Goal: Task Accomplishment & Management: Complete application form

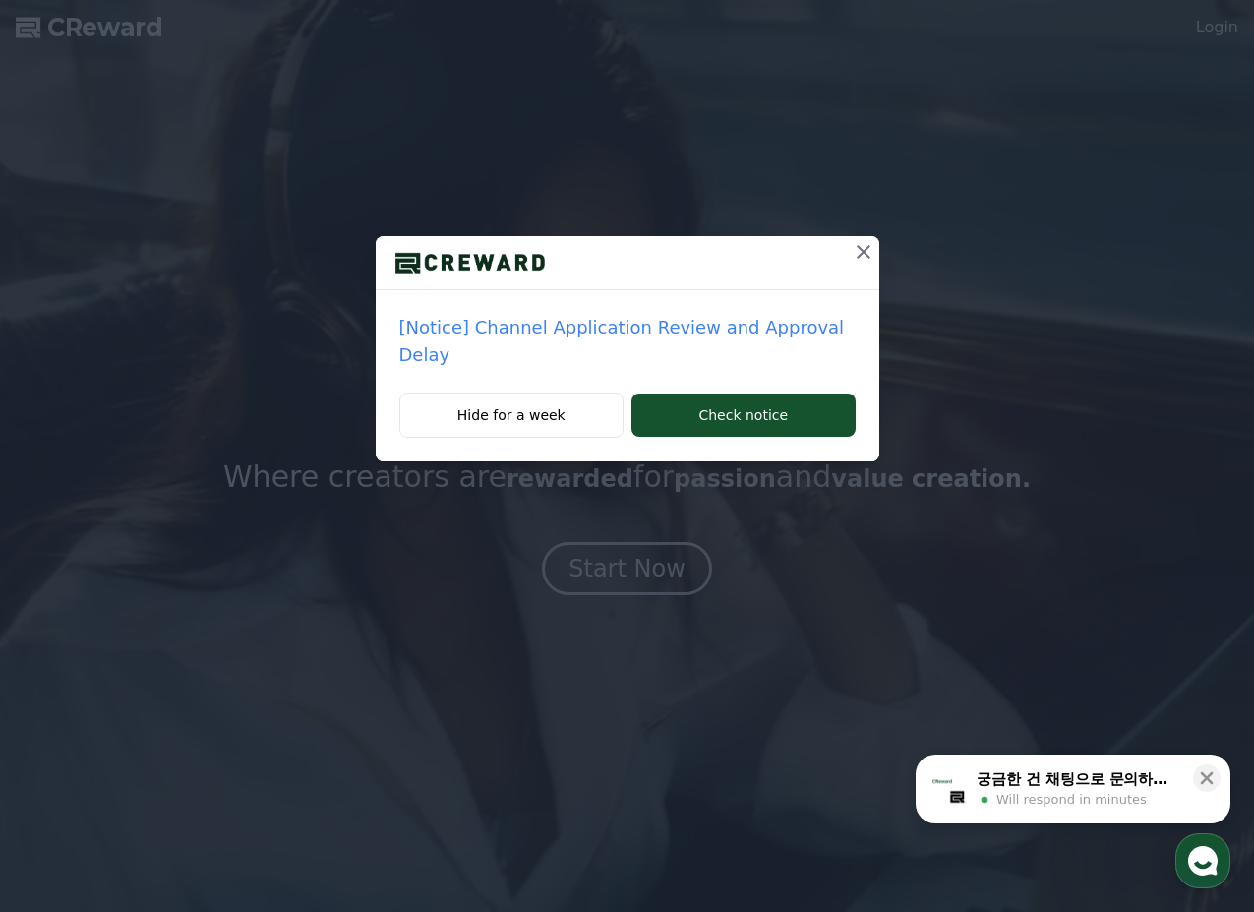
click at [852, 255] on icon at bounding box center [864, 252] width 24 height 24
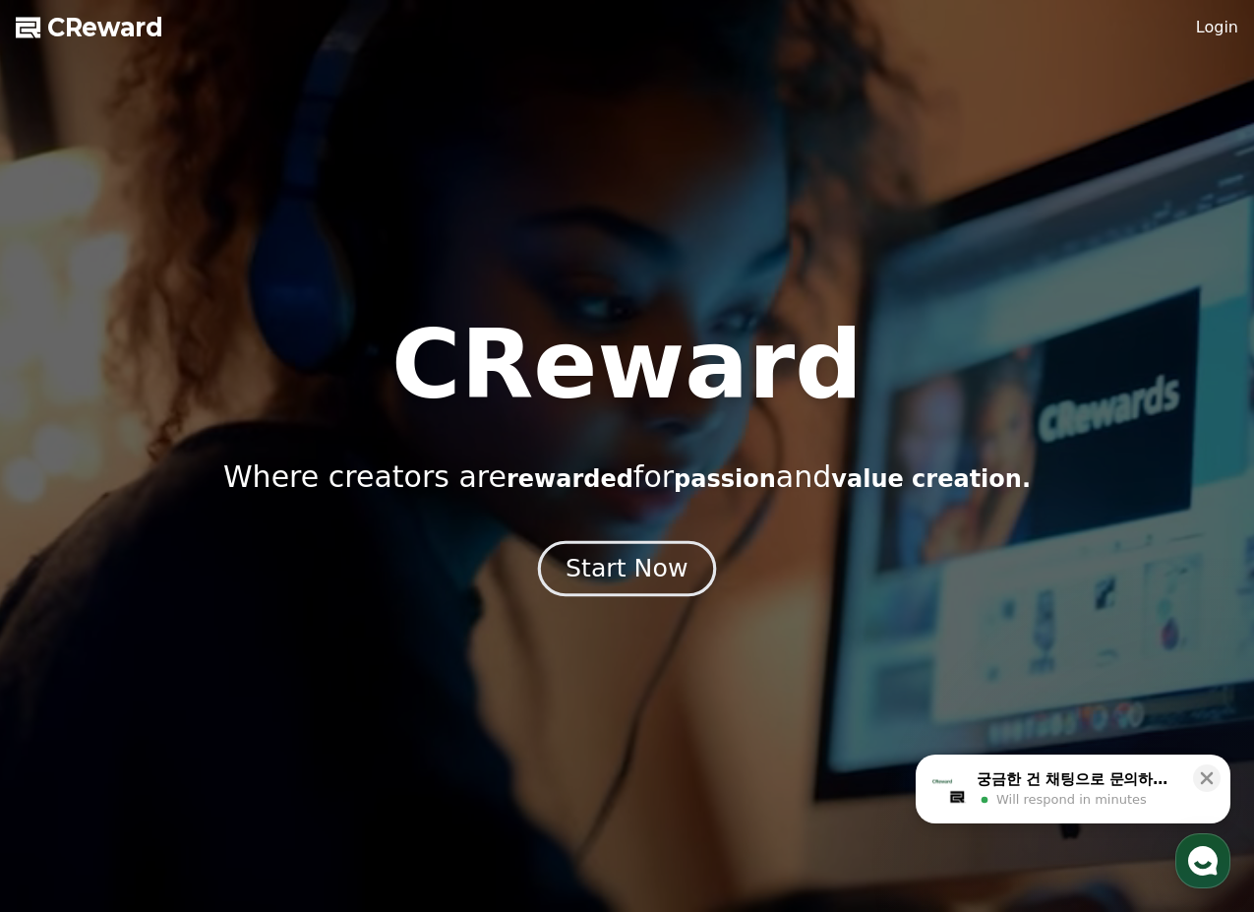
click at [632, 591] on button "Start Now" at bounding box center [627, 568] width 178 height 56
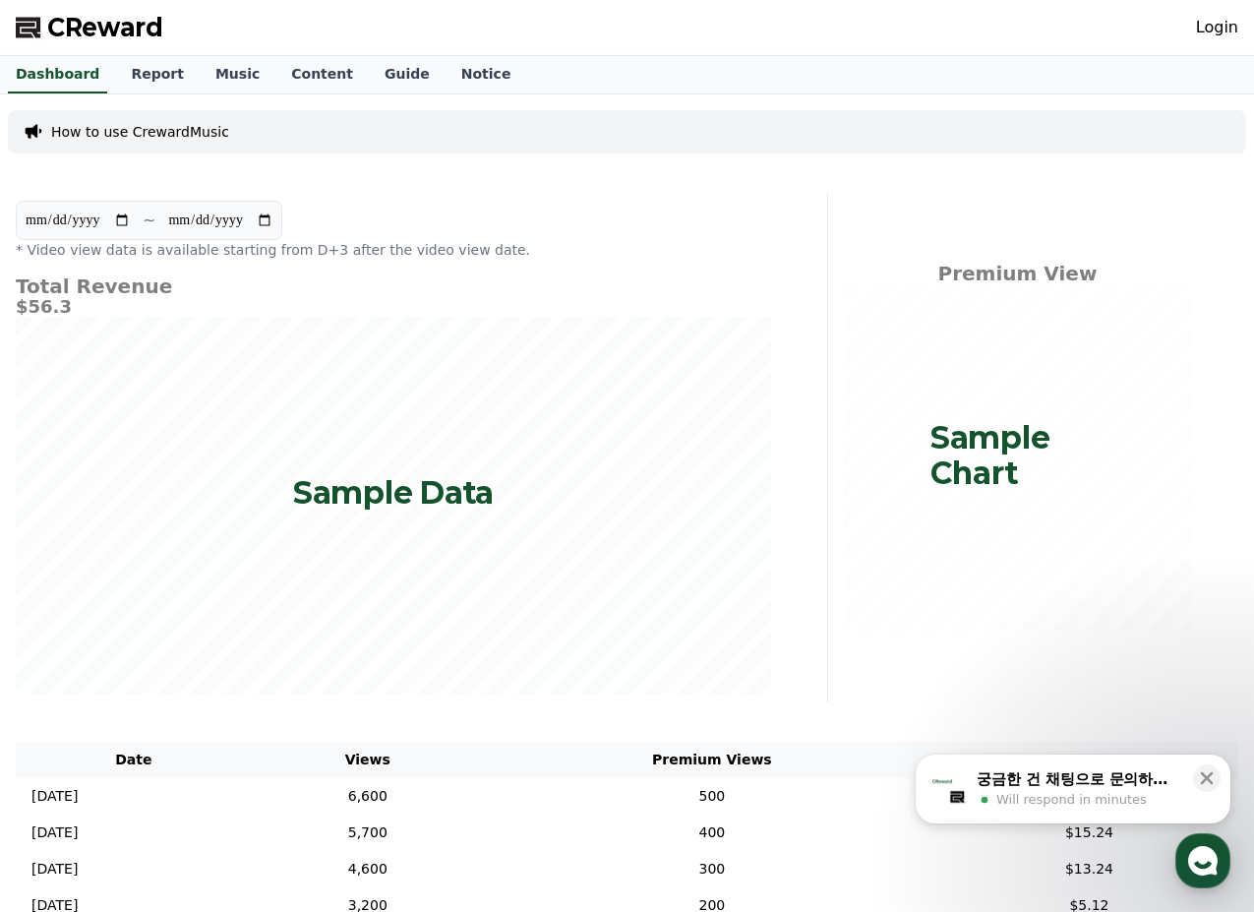
click at [1220, 35] on link "Login" at bounding box center [1217, 28] width 42 height 24
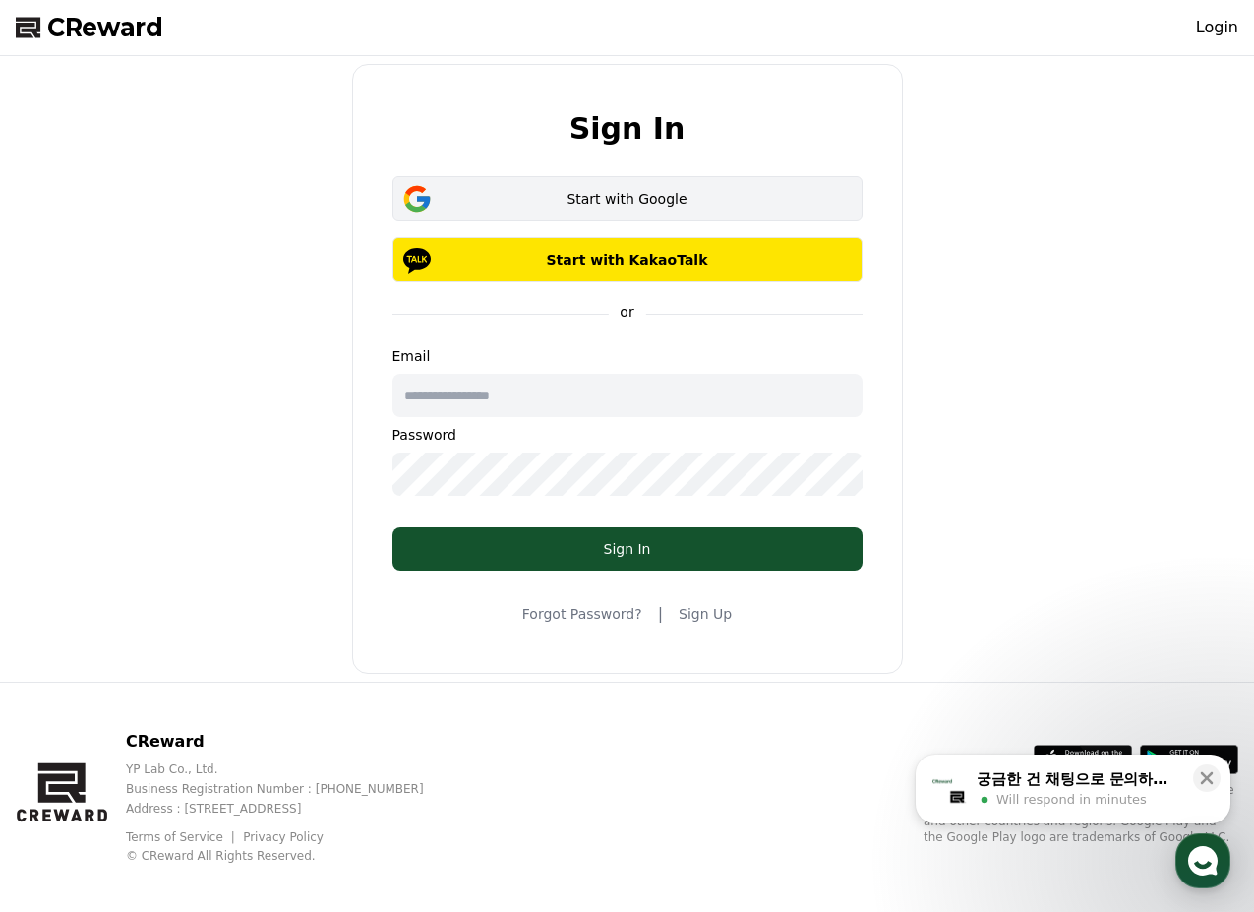
click at [622, 205] on div "Start with Google" at bounding box center [627, 199] width 413 height 20
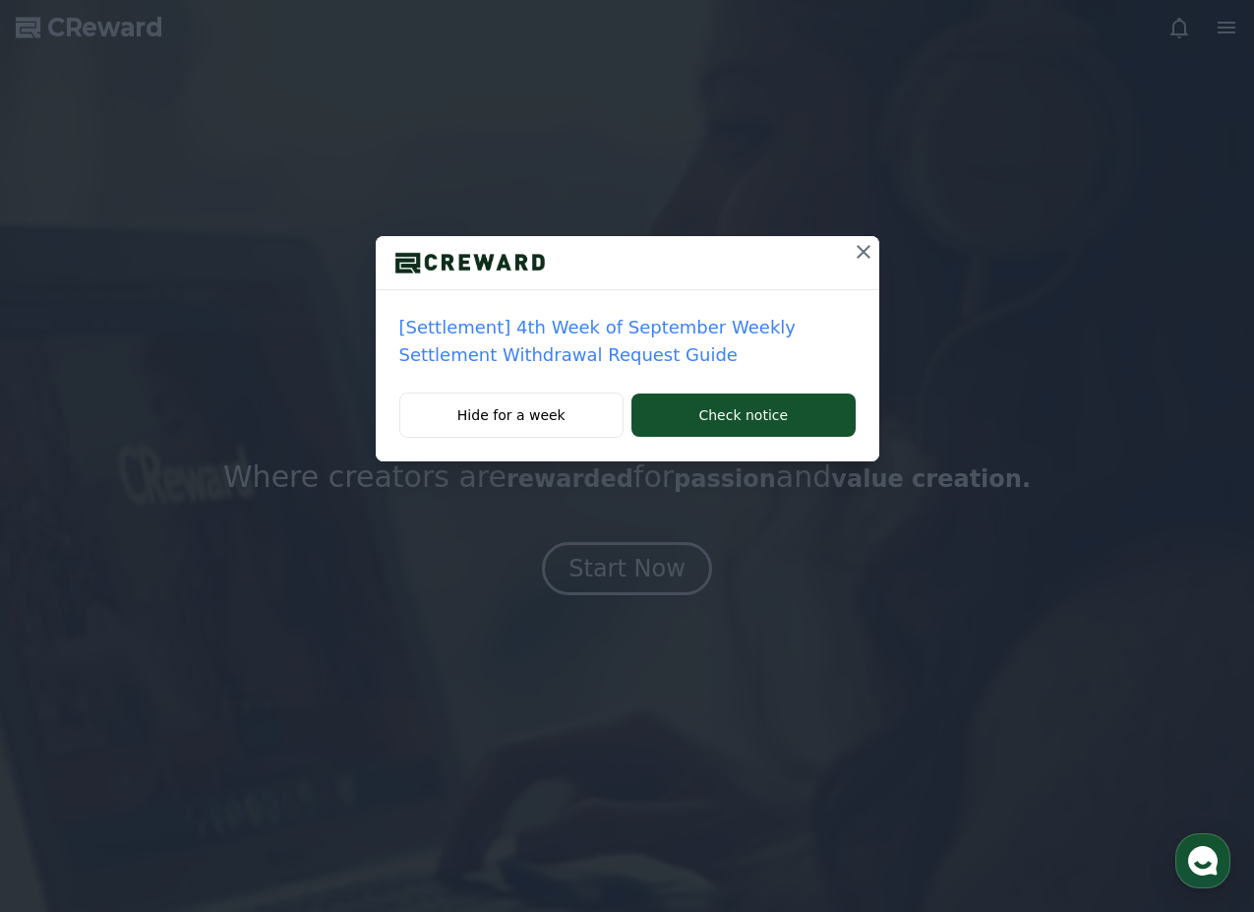
click at [860, 254] on icon at bounding box center [864, 252] width 14 height 14
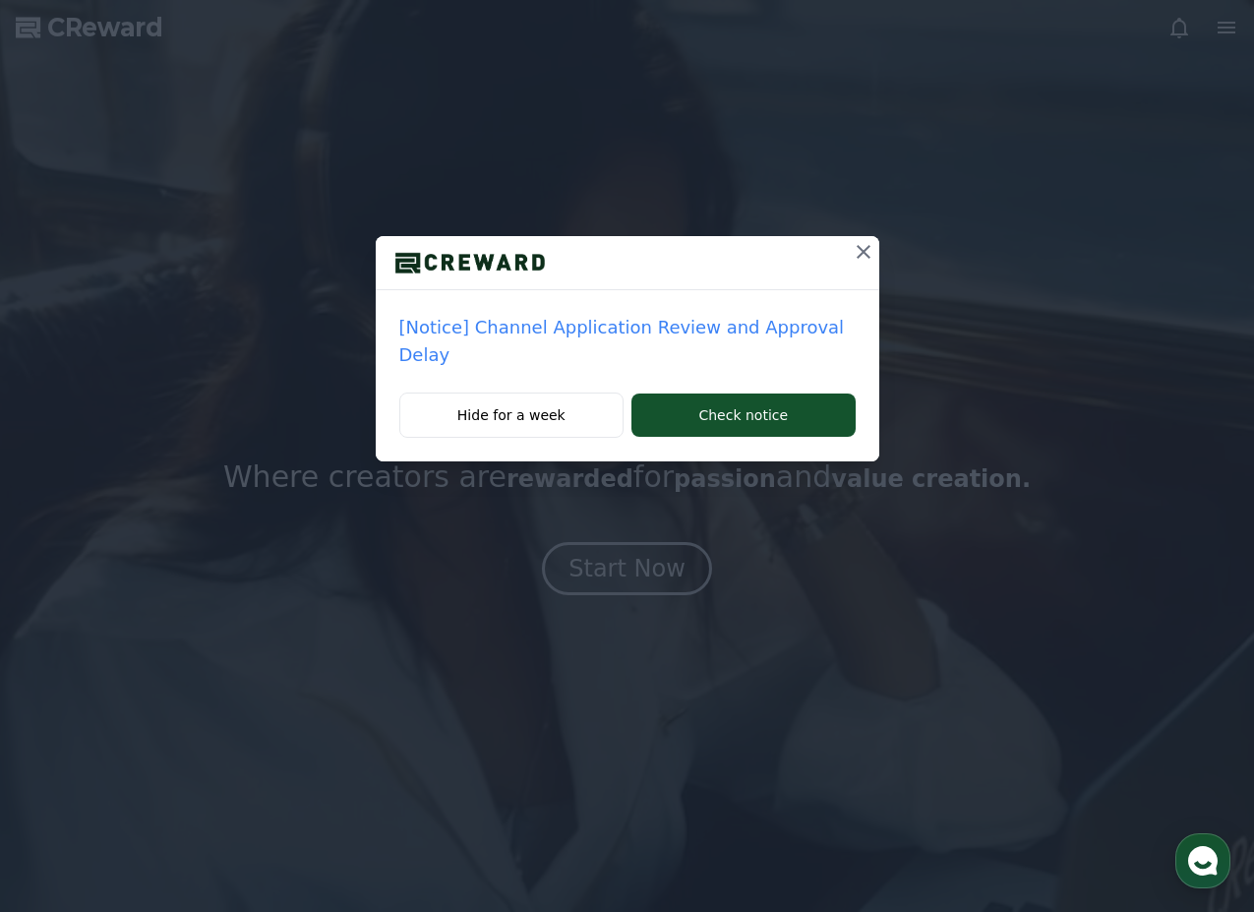
click at [852, 246] on icon at bounding box center [864, 252] width 24 height 24
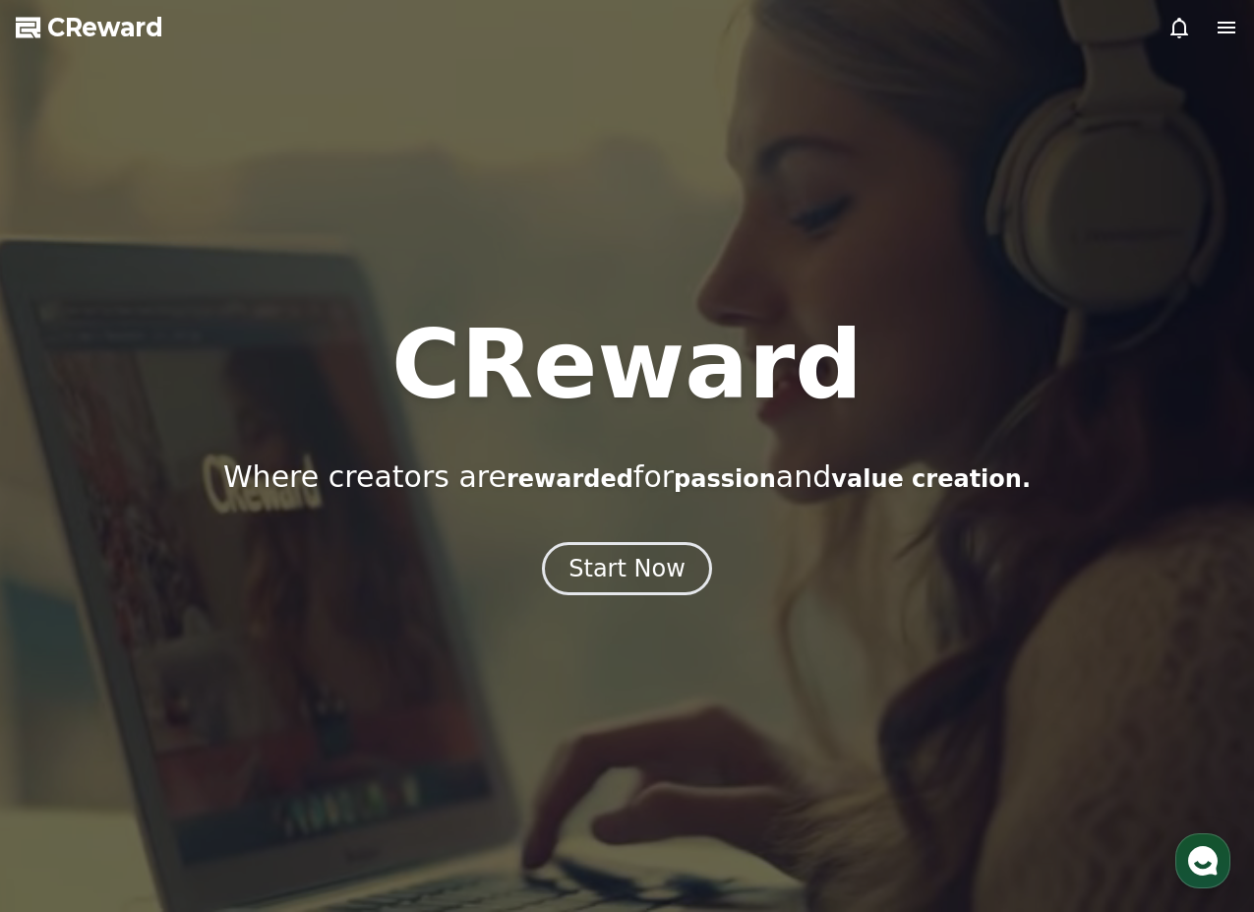
click at [577, 598] on div at bounding box center [627, 456] width 1254 height 912
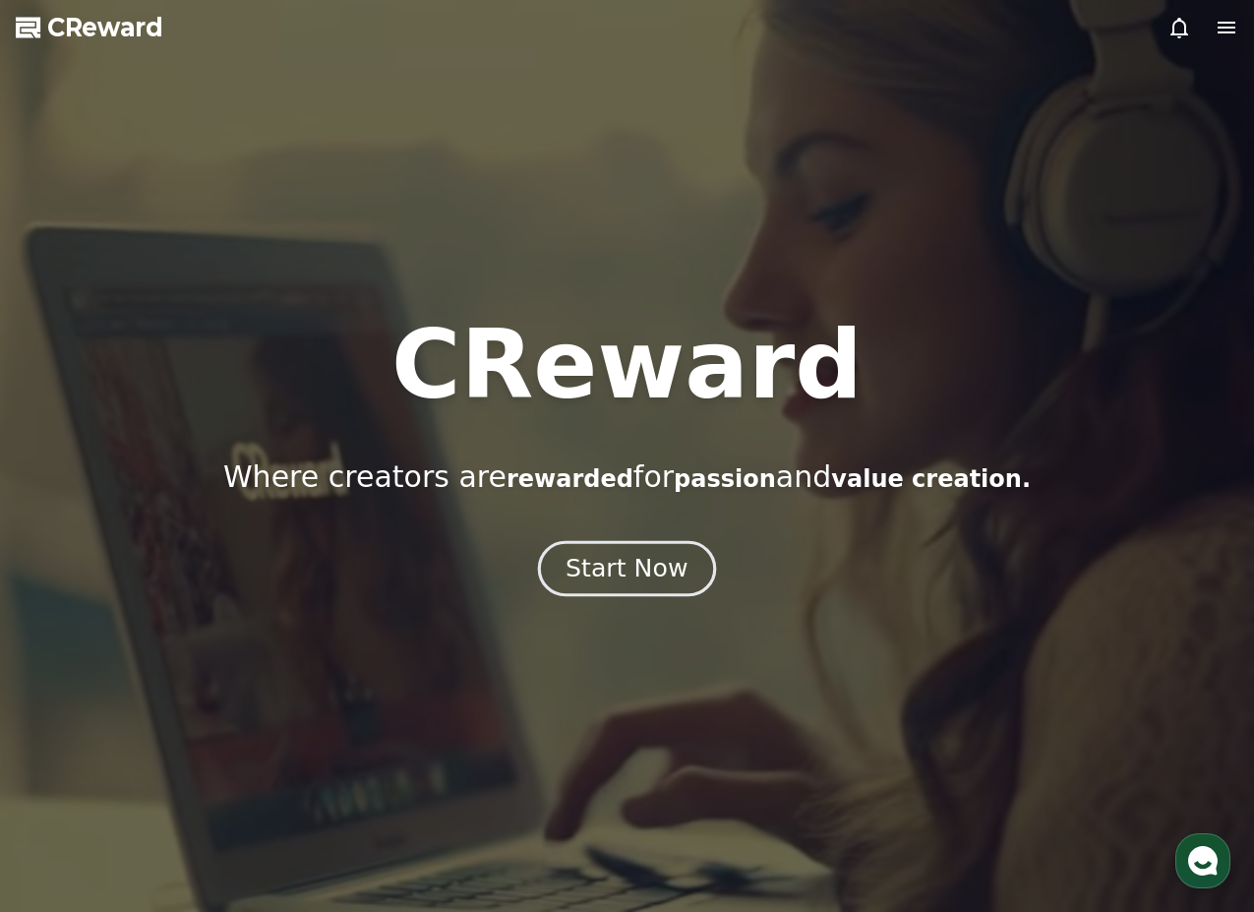
click at [579, 586] on button "Start Now" at bounding box center [627, 568] width 178 height 56
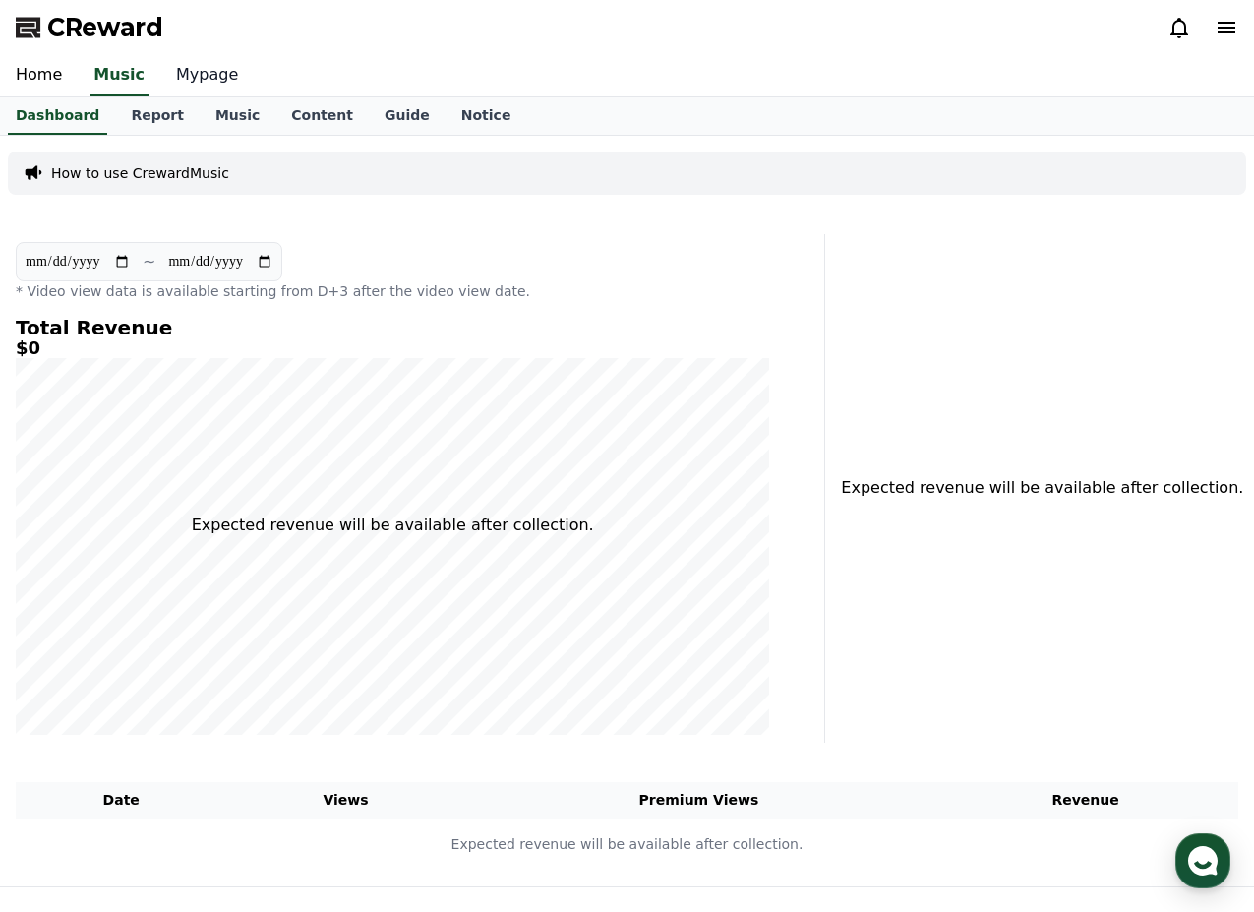
click at [187, 85] on link "Mypage" at bounding box center [206, 75] width 93 height 41
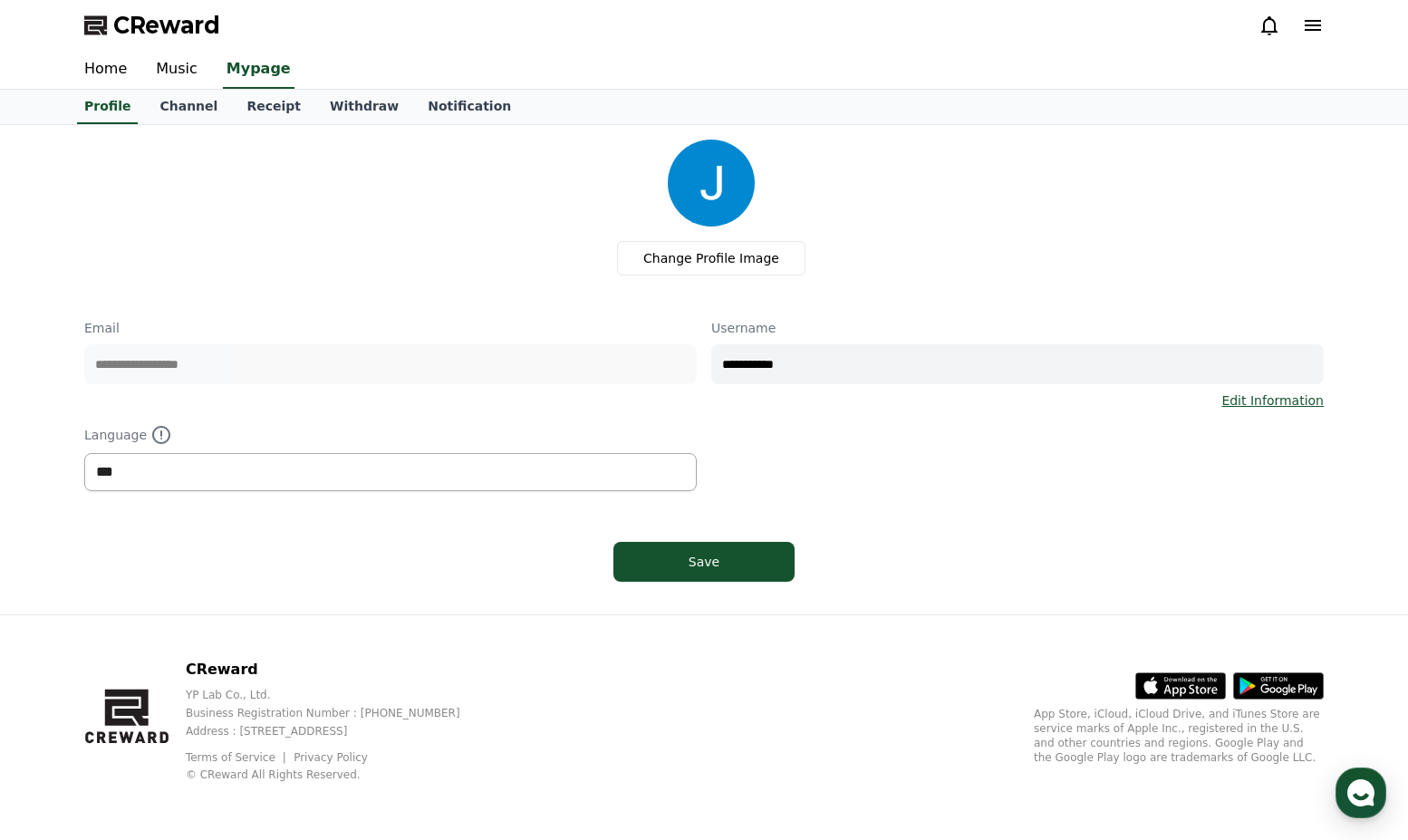
click at [380, 483] on select "*** ******* ***" at bounding box center [390, 472] width 613 height 38
select select "**********"
click at [84, 453] on select "*** ******* ***" at bounding box center [390, 472] width 613 height 38
click at [709, 566] on div "Save" at bounding box center [704, 562] width 109 height 18
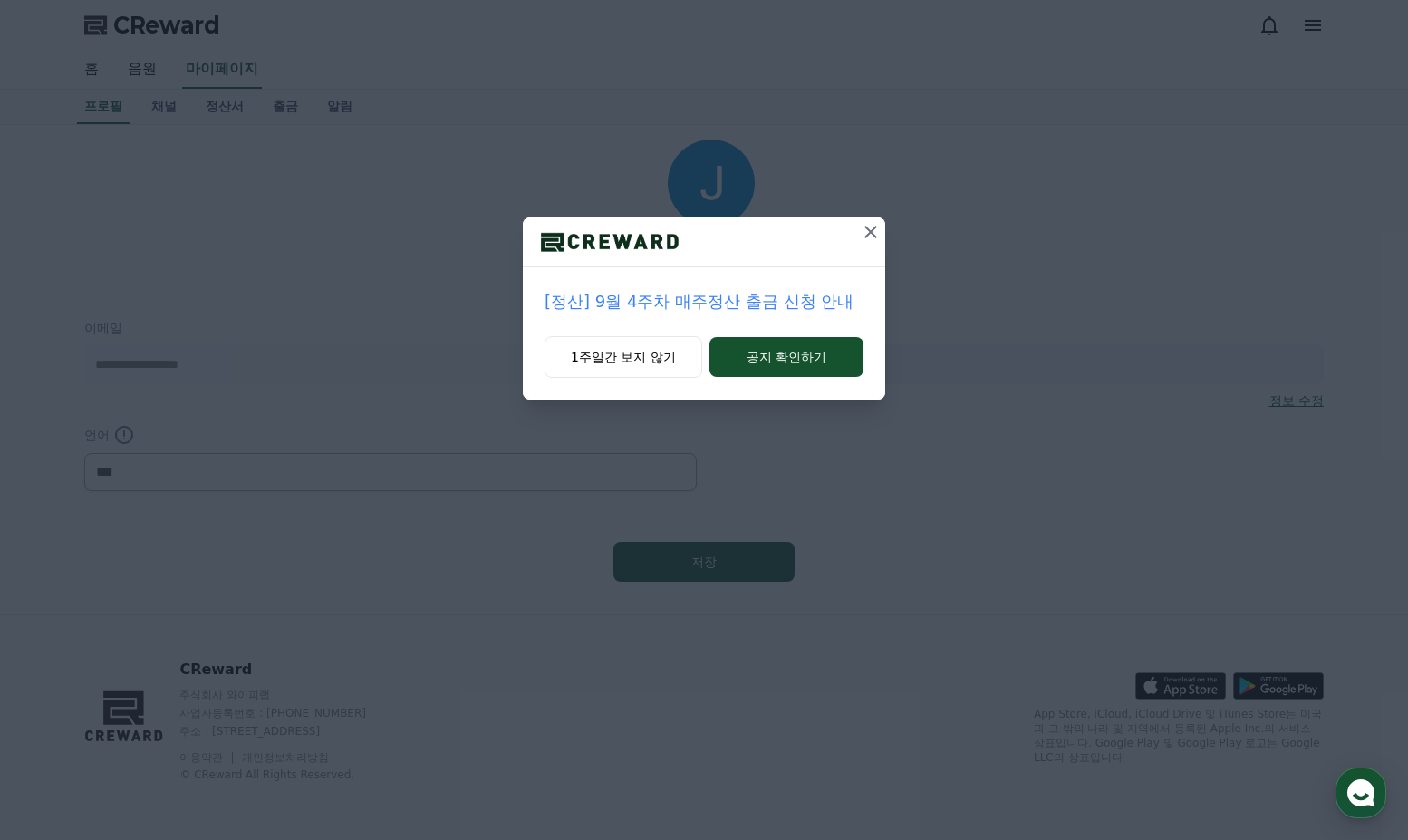
select select "**********"
click at [864, 229] on icon at bounding box center [871, 232] width 22 height 22
click at [645, 302] on p "[공지] 채널 신청 검토 및 승인 지연 안내" at bounding box center [704, 302] width 319 height 26
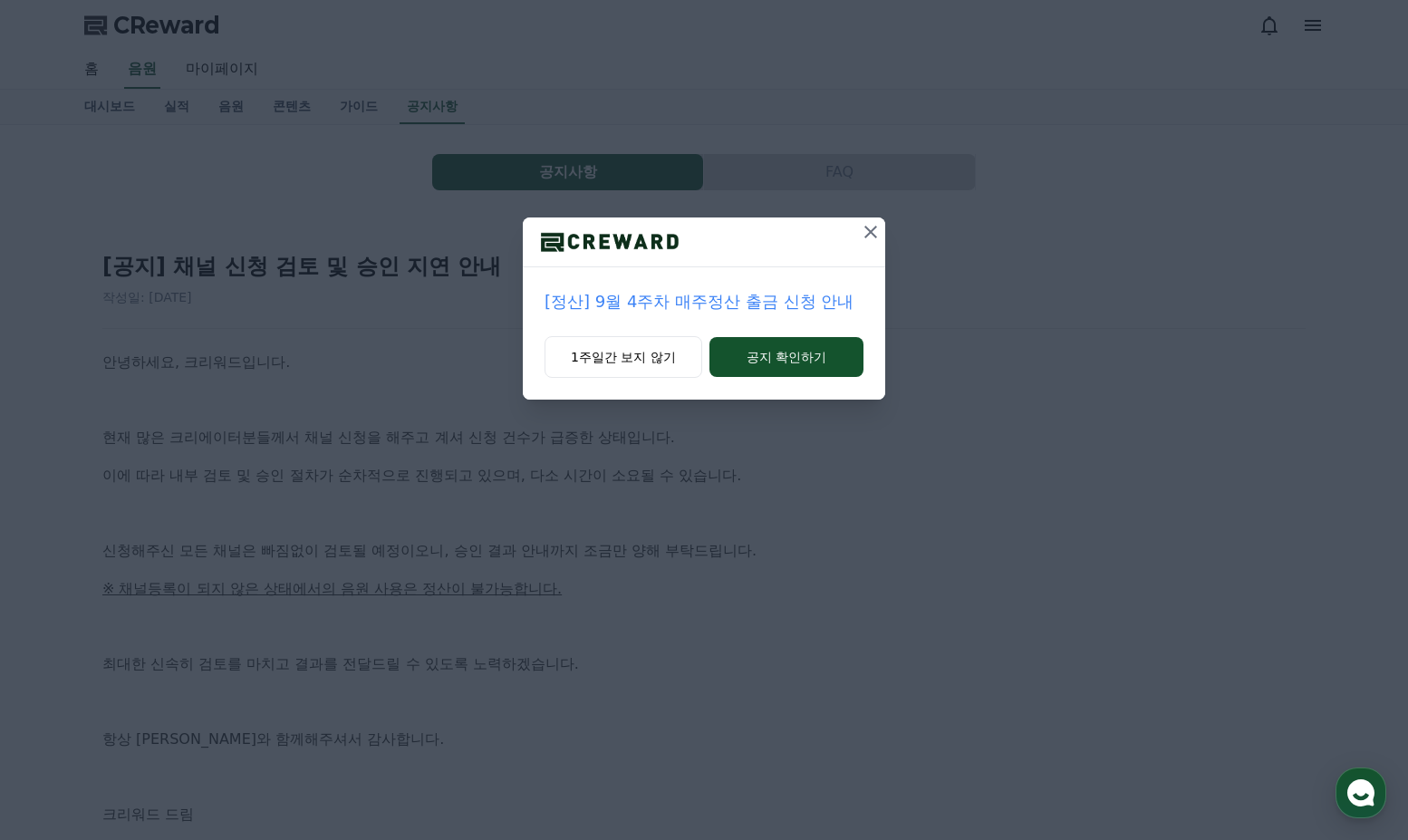
click at [870, 229] on icon at bounding box center [871, 232] width 22 height 22
click at [869, 228] on icon at bounding box center [872, 232] width 22 height 22
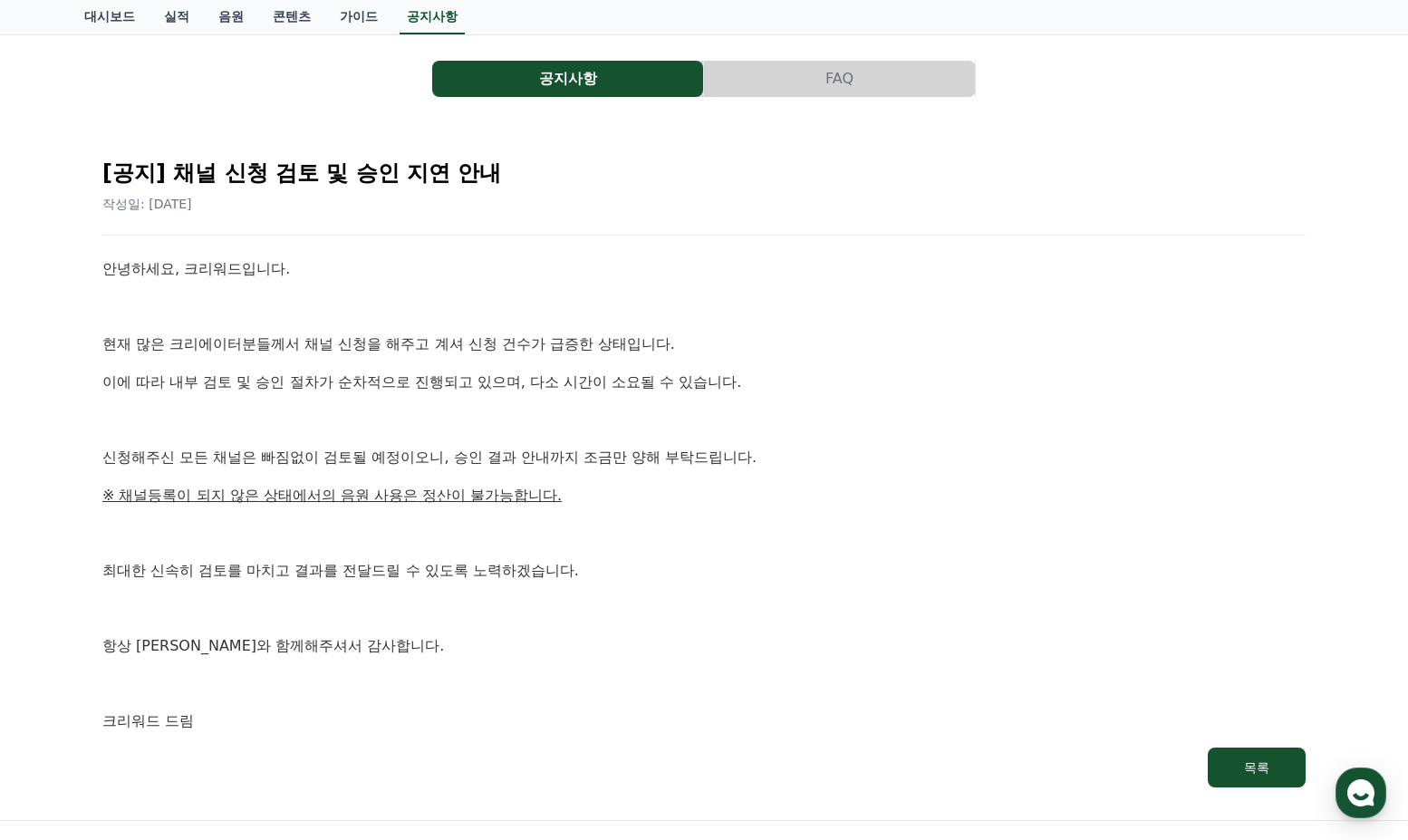
scroll to position [208, 0]
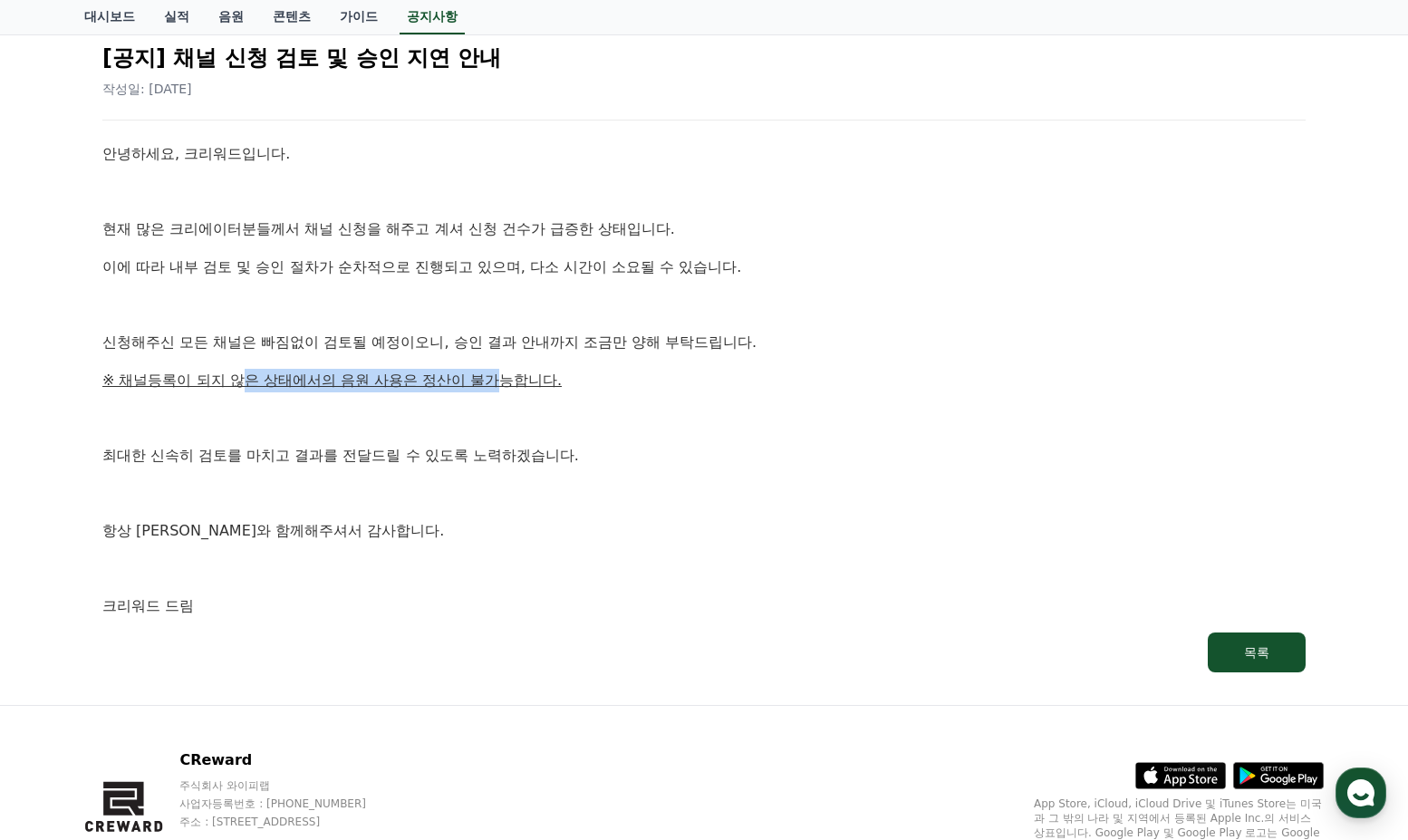
drag, startPoint x: 226, startPoint y: 378, endPoint x: 447, endPoint y: 378, distance: 221.0
click at [447, 378] on u "※ 채널등록이 되지 않은 상태에서의 음원 사용은 정산이 불가능합니다." at bounding box center [332, 379] width 460 height 18
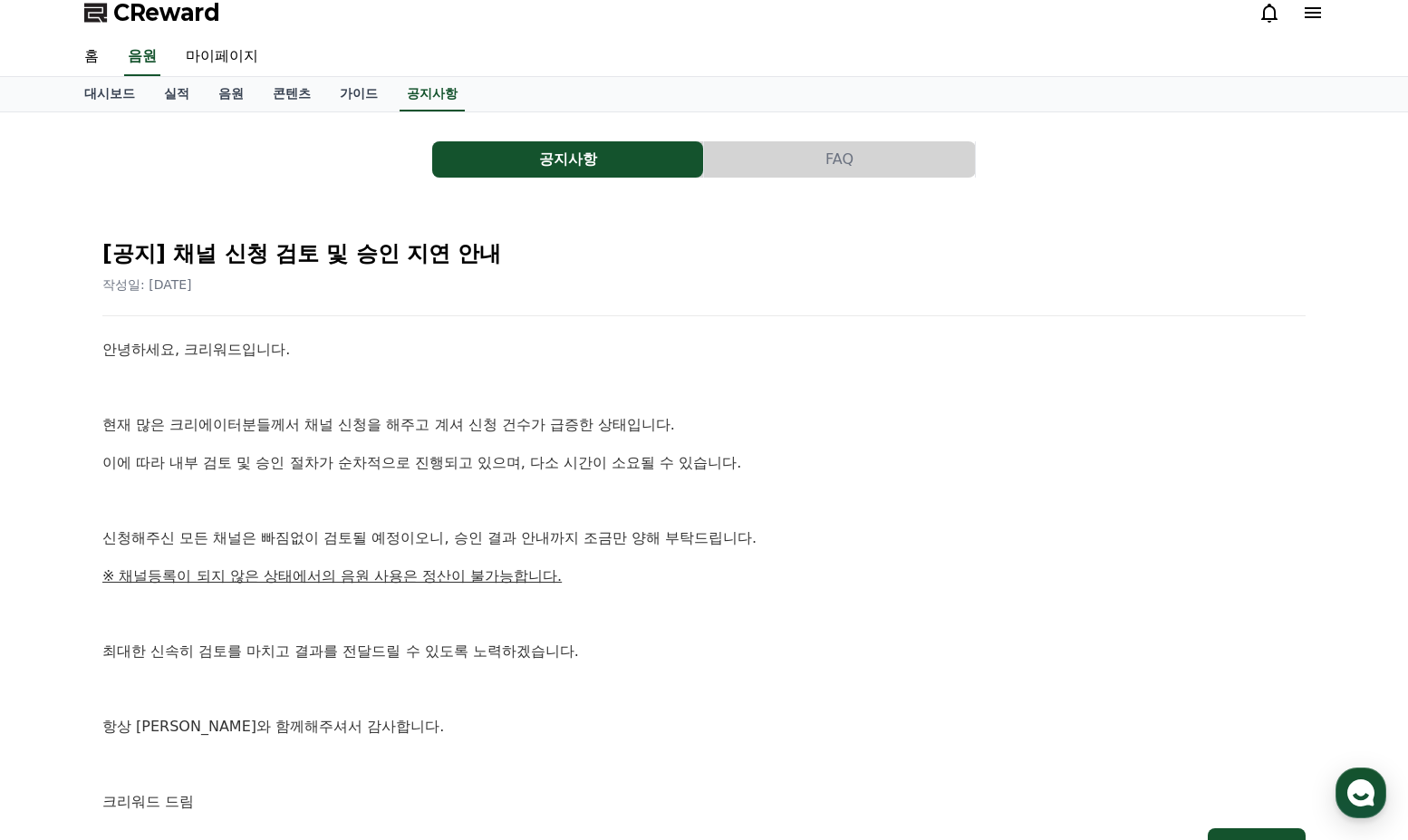
scroll to position [0, 0]
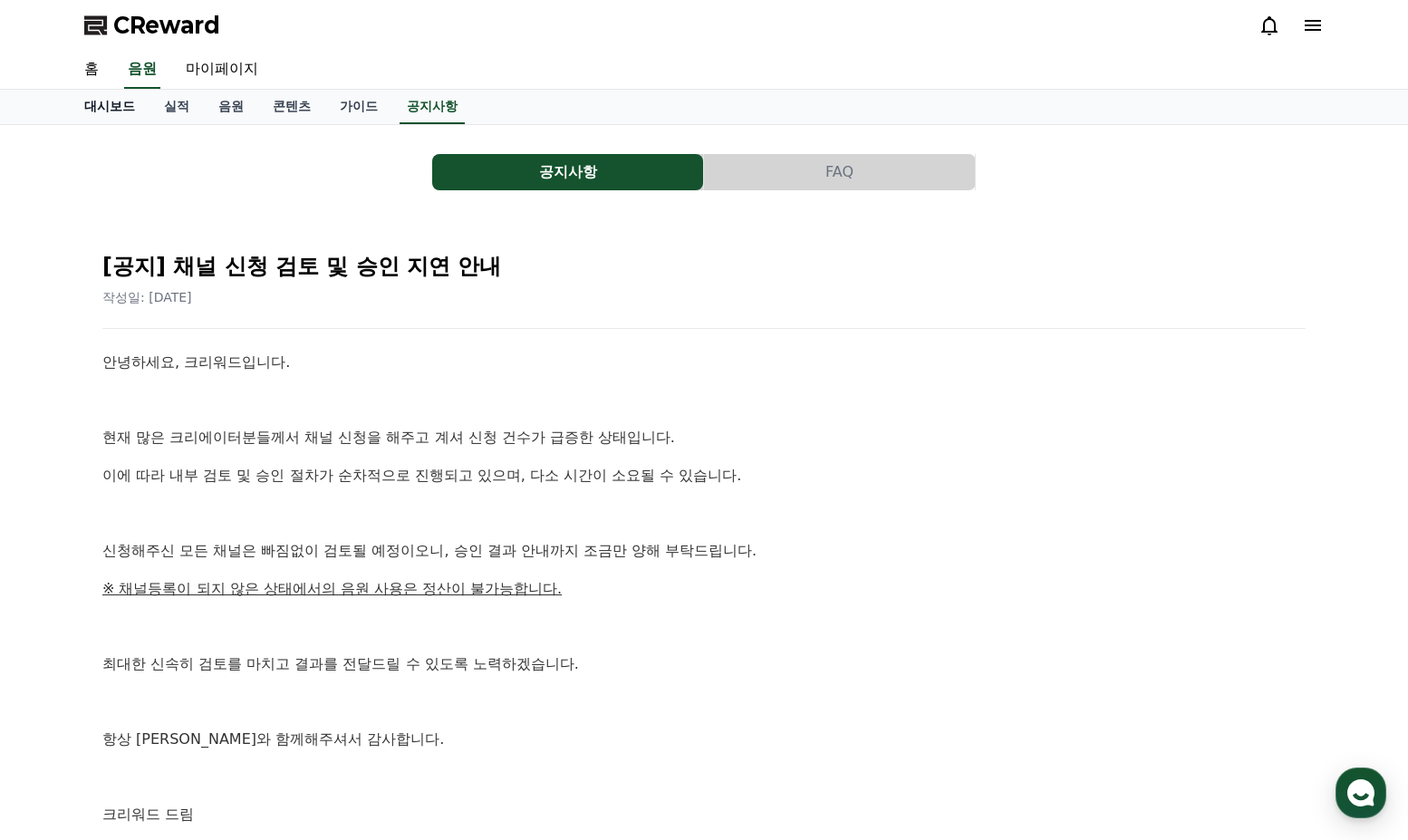
click at [105, 102] on link "대시보드" at bounding box center [110, 106] width 80 height 34
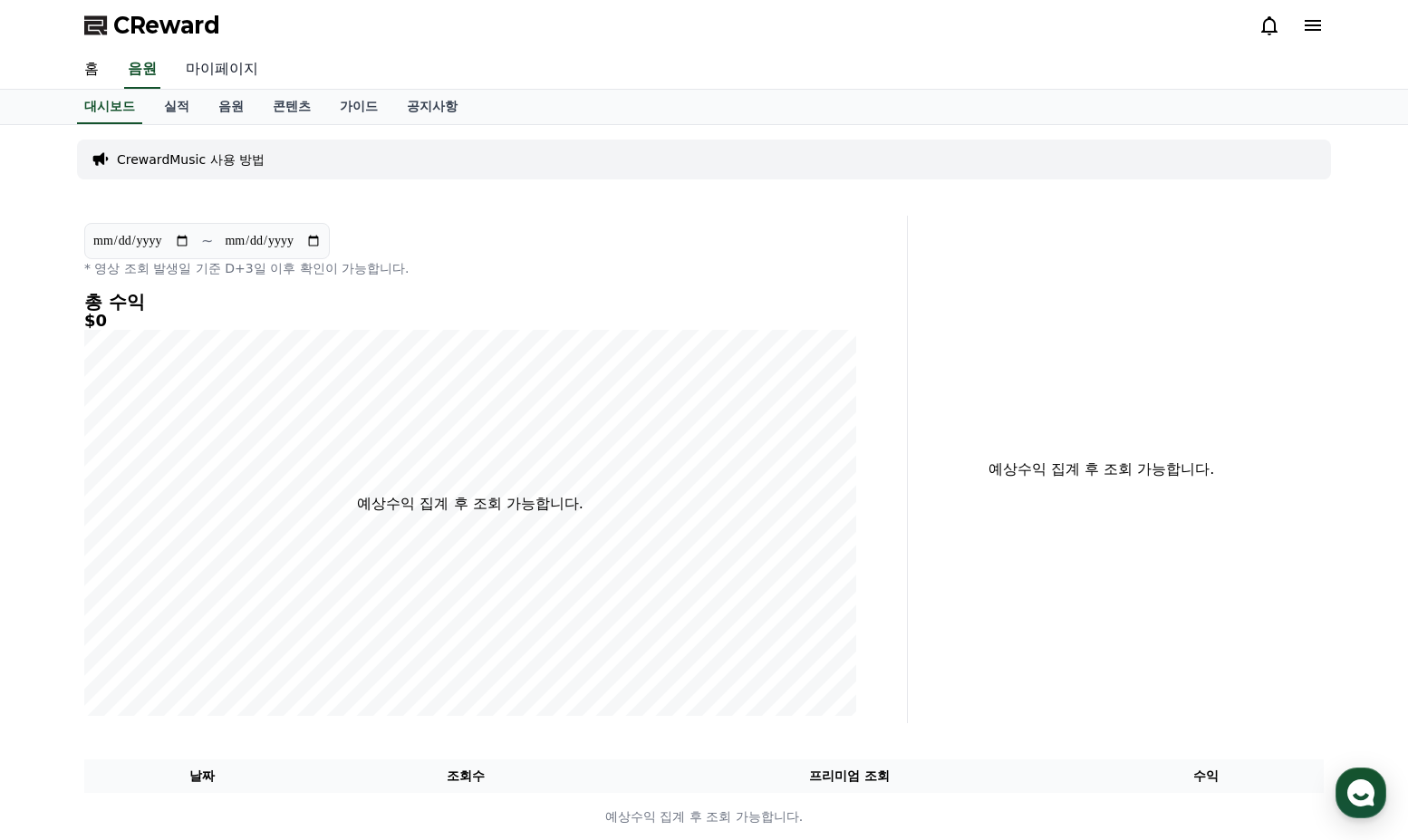
click at [209, 73] on link "마이페이지" at bounding box center [222, 69] width 101 height 38
select select "**********"
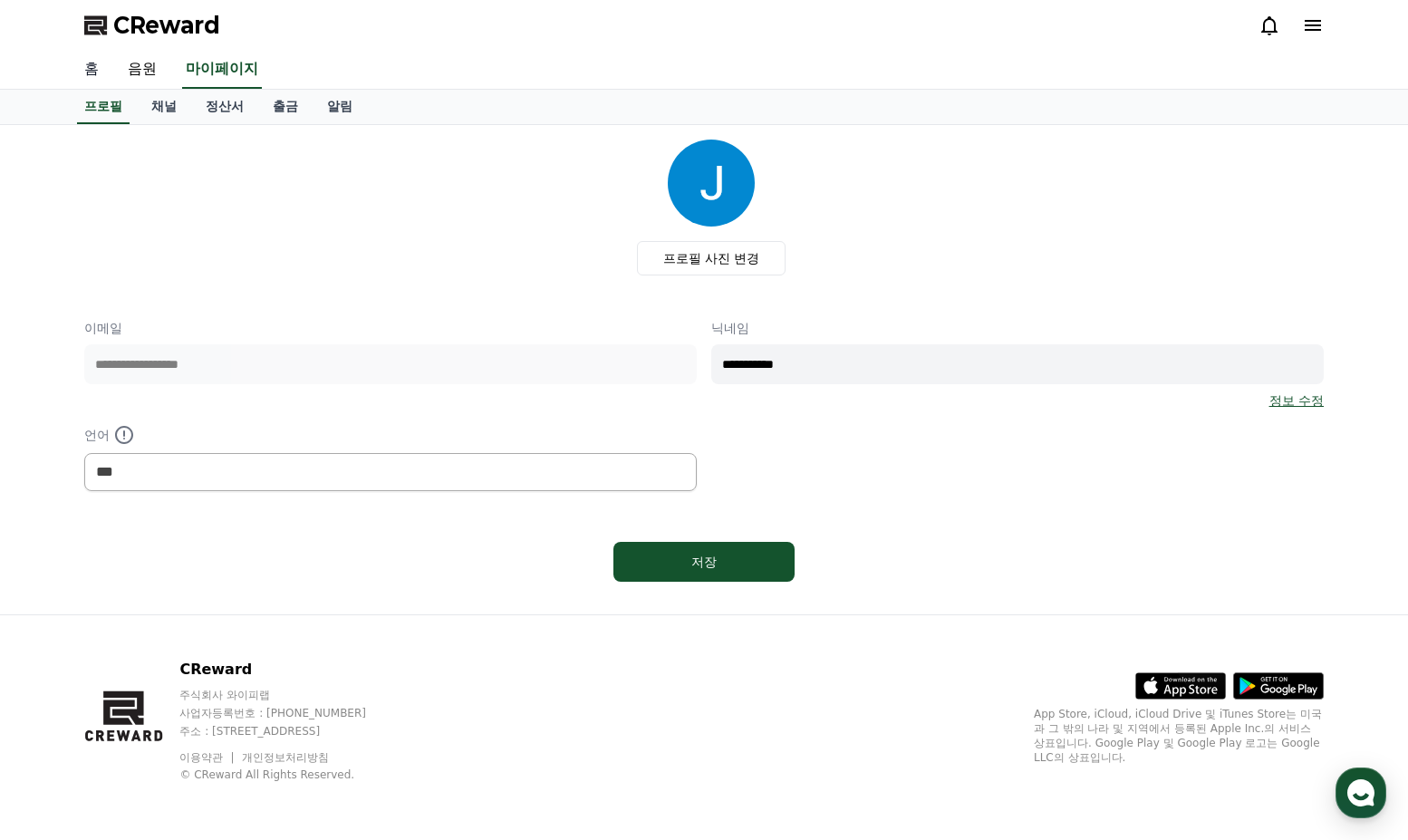
click at [79, 71] on link "홈" at bounding box center [91, 69] width 43 height 38
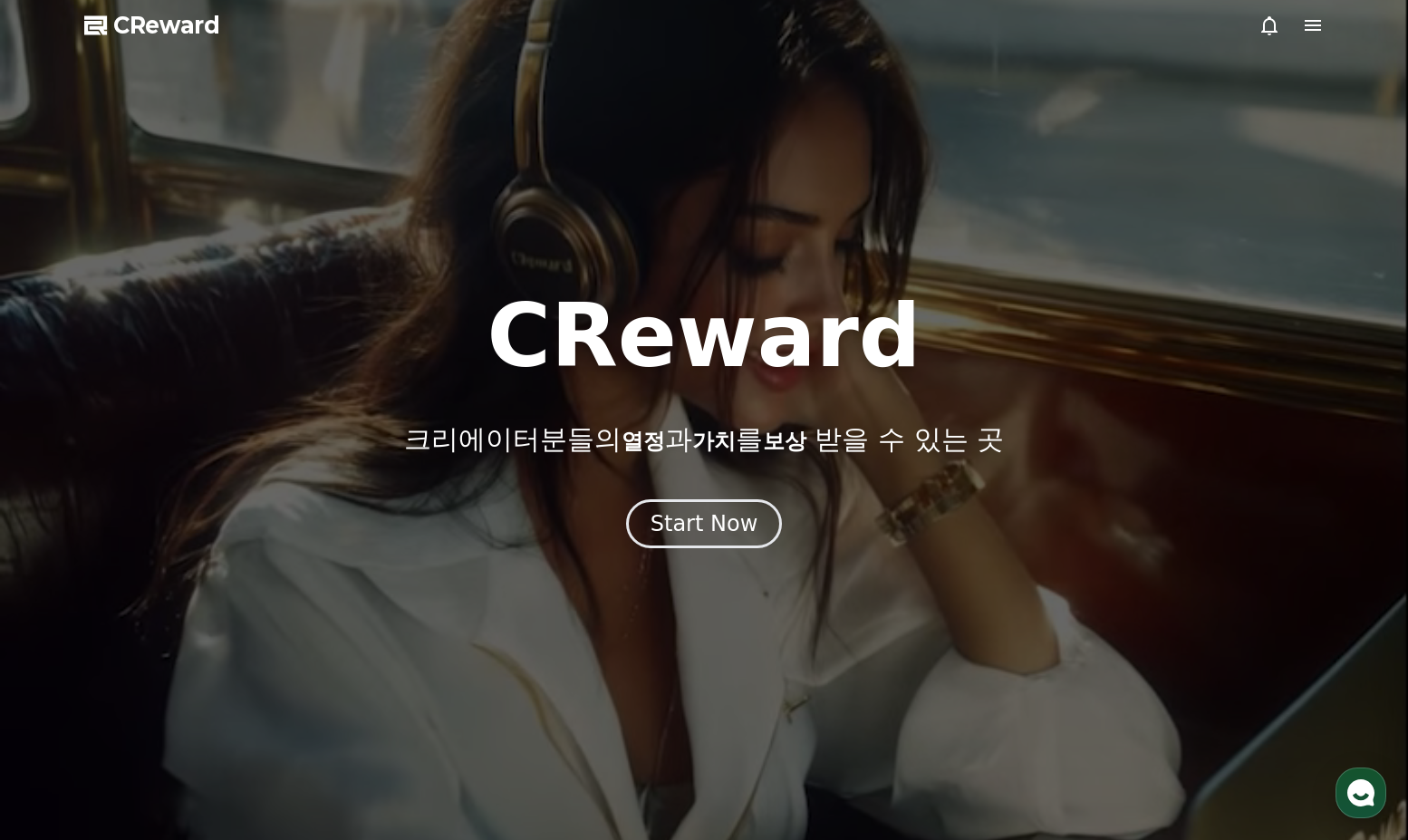
click at [1317, 17] on icon at bounding box center [1313, 26] width 22 height 22
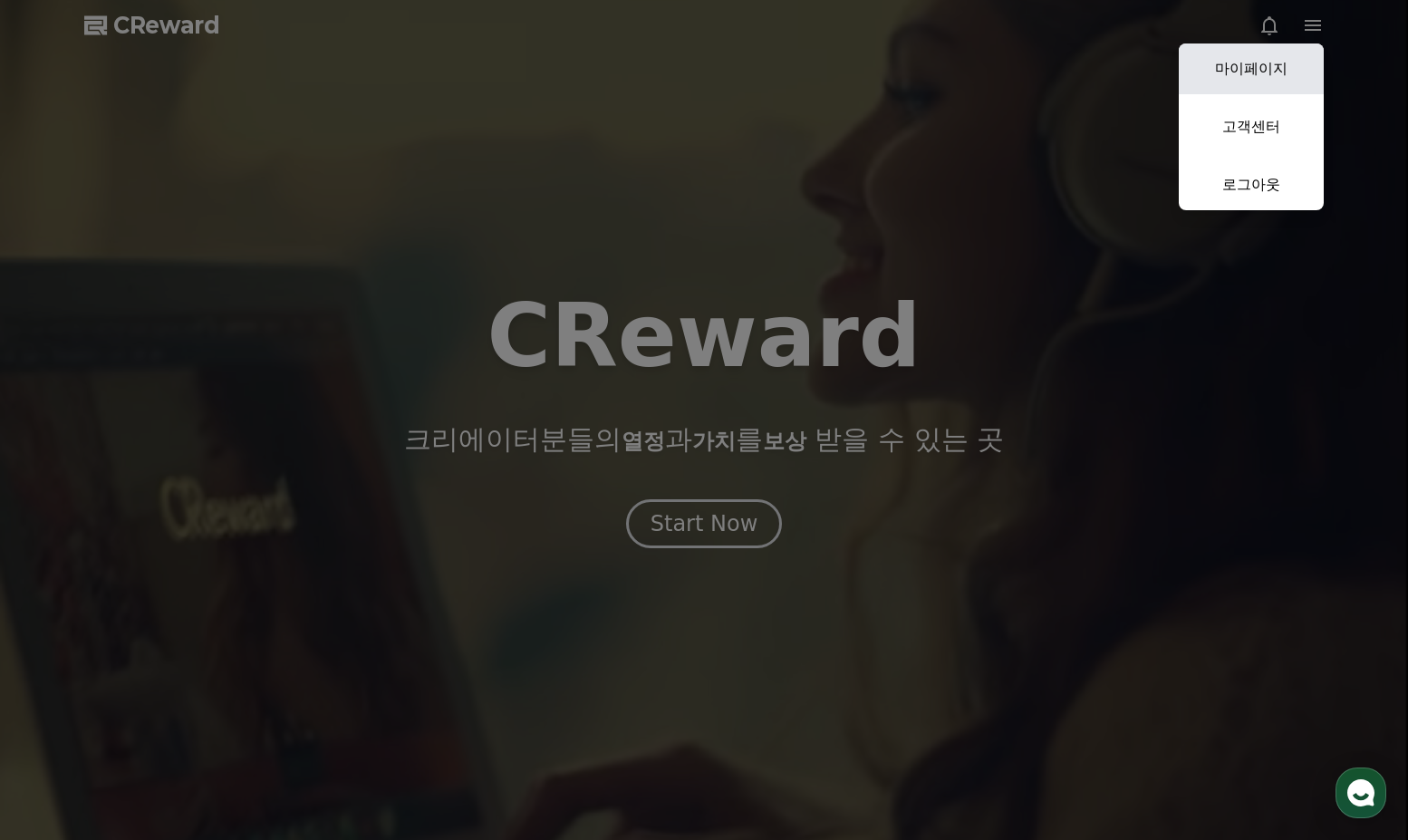
click at [1245, 80] on link "마이페이지" at bounding box center [1250, 68] width 145 height 51
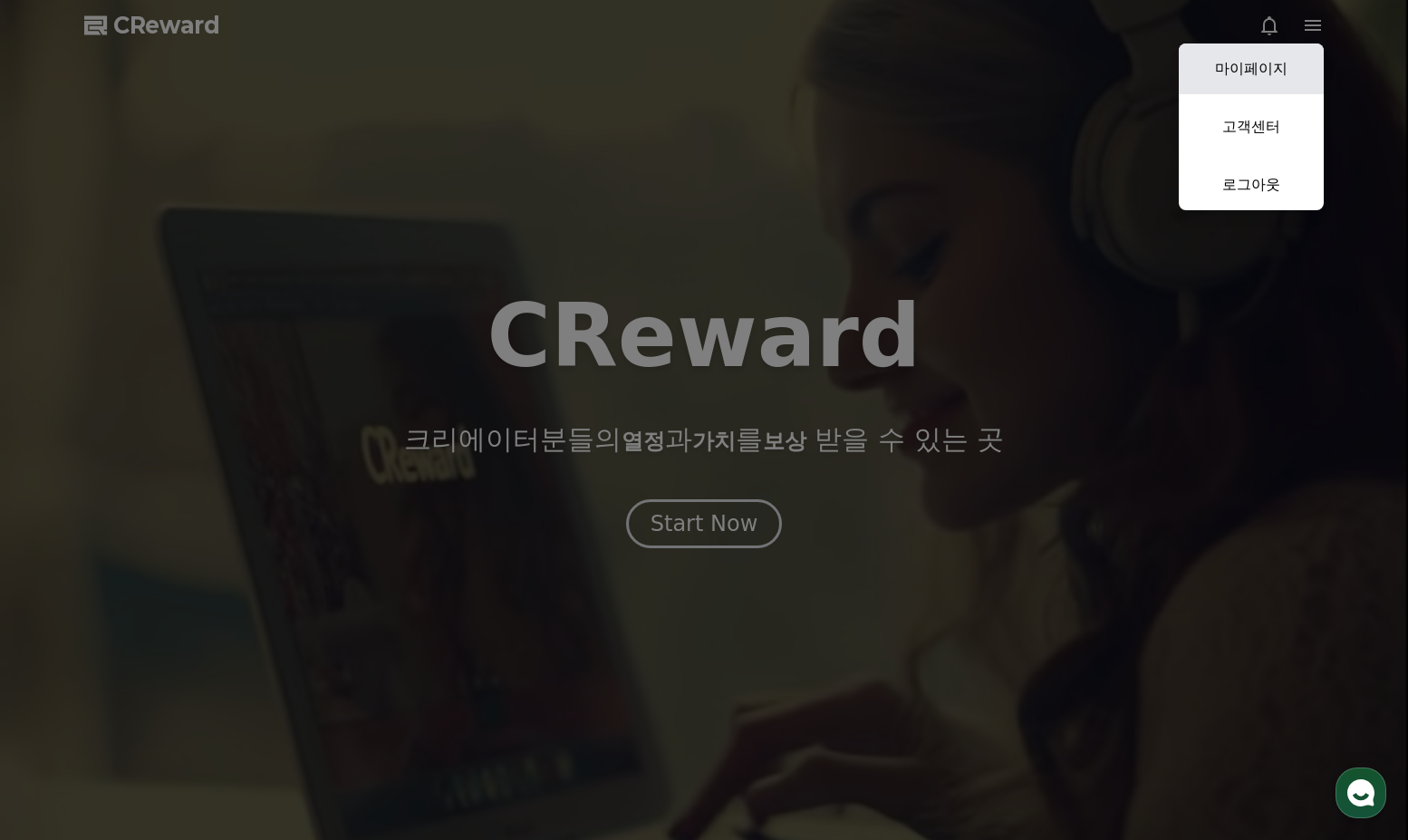
select select "**********"
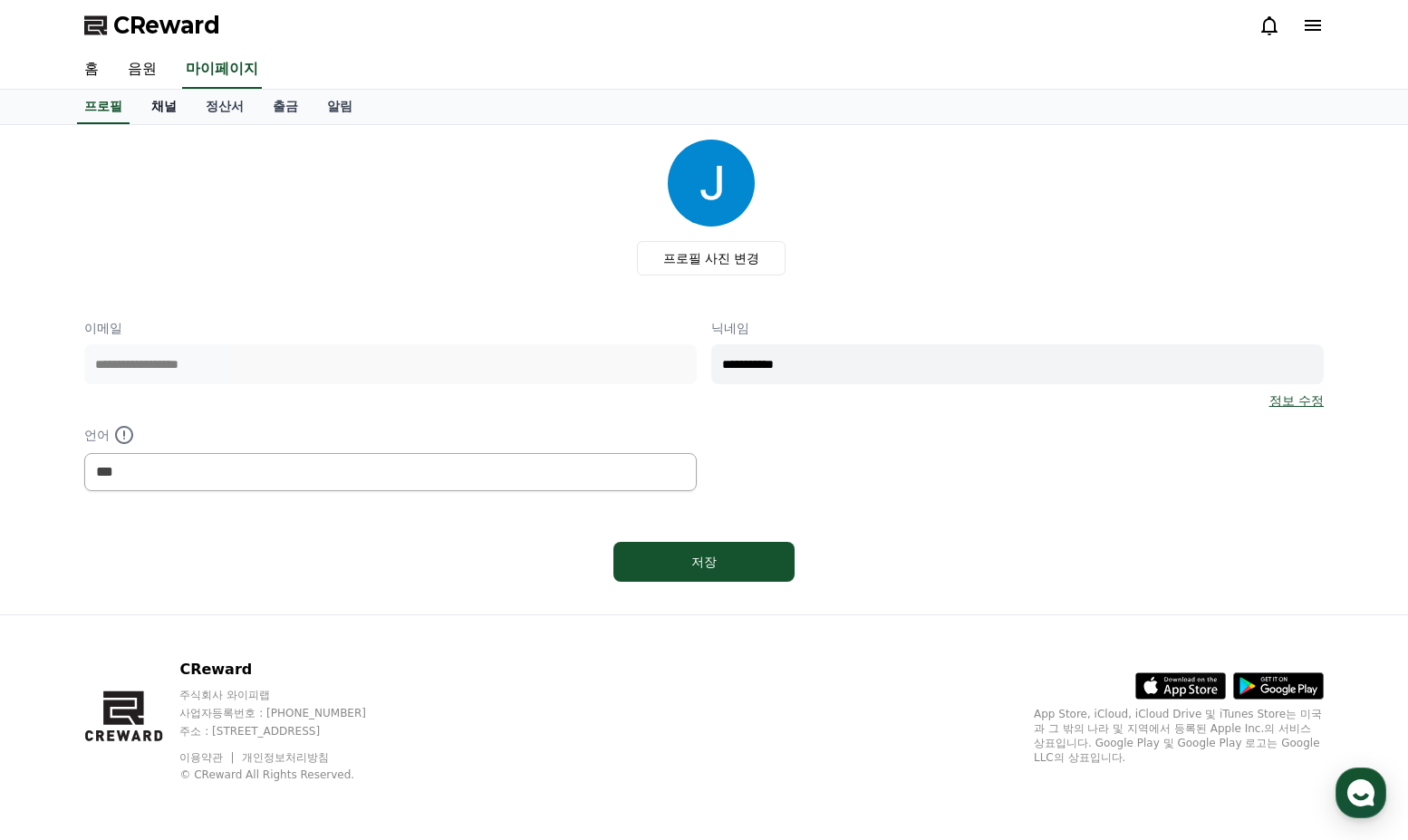
click at [173, 97] on link "채널" at bounding box center [163, 106] width 54 height 34
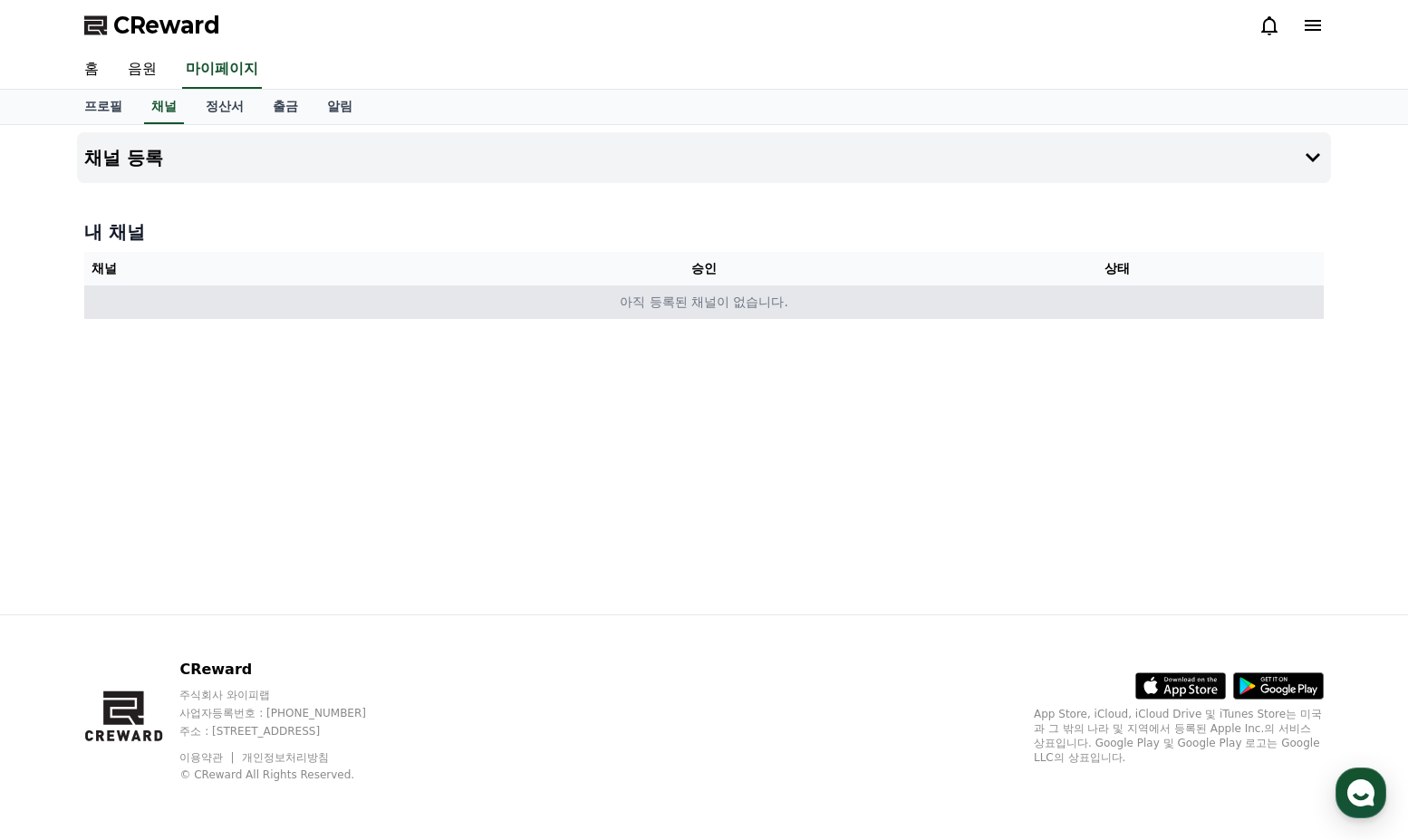
click at [546, 310] on td "아직 등록된 채널이 없습니다." at bounding box center [703, 302] width 1239 height 33
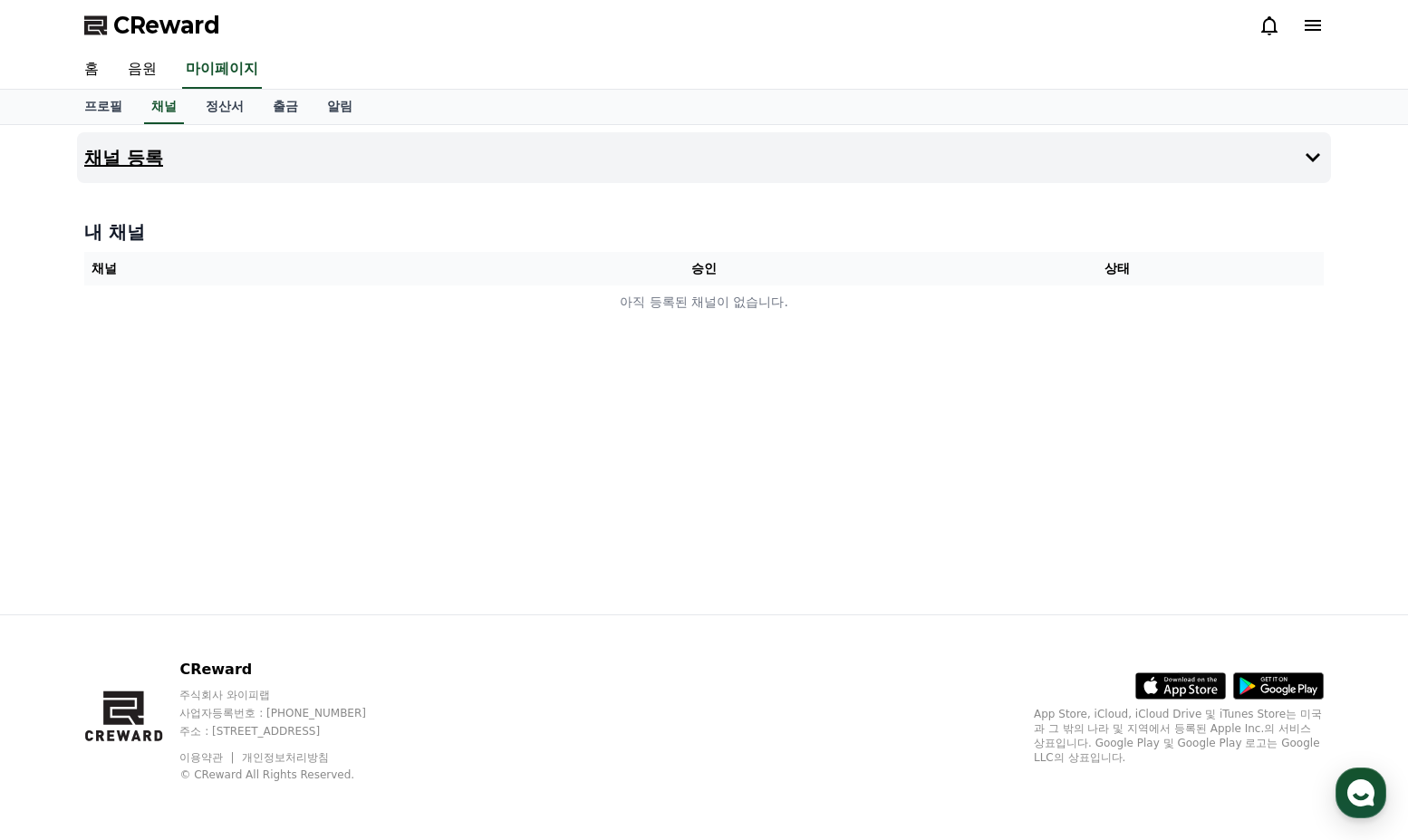
click at [906, 136] on button "채널 등록" at bounding box center [704, 158] width 1254 height 51
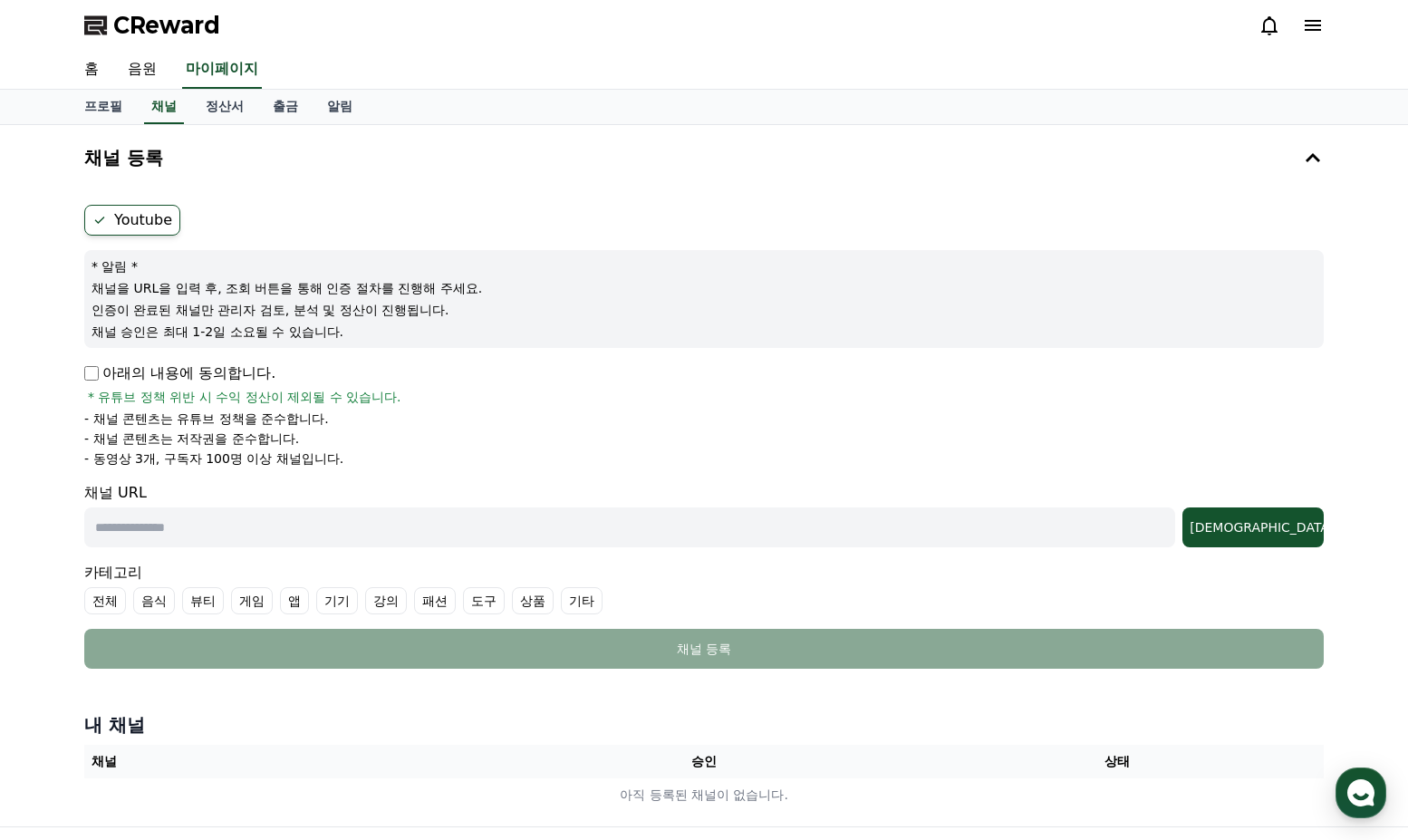
scroll to position [23, 0]
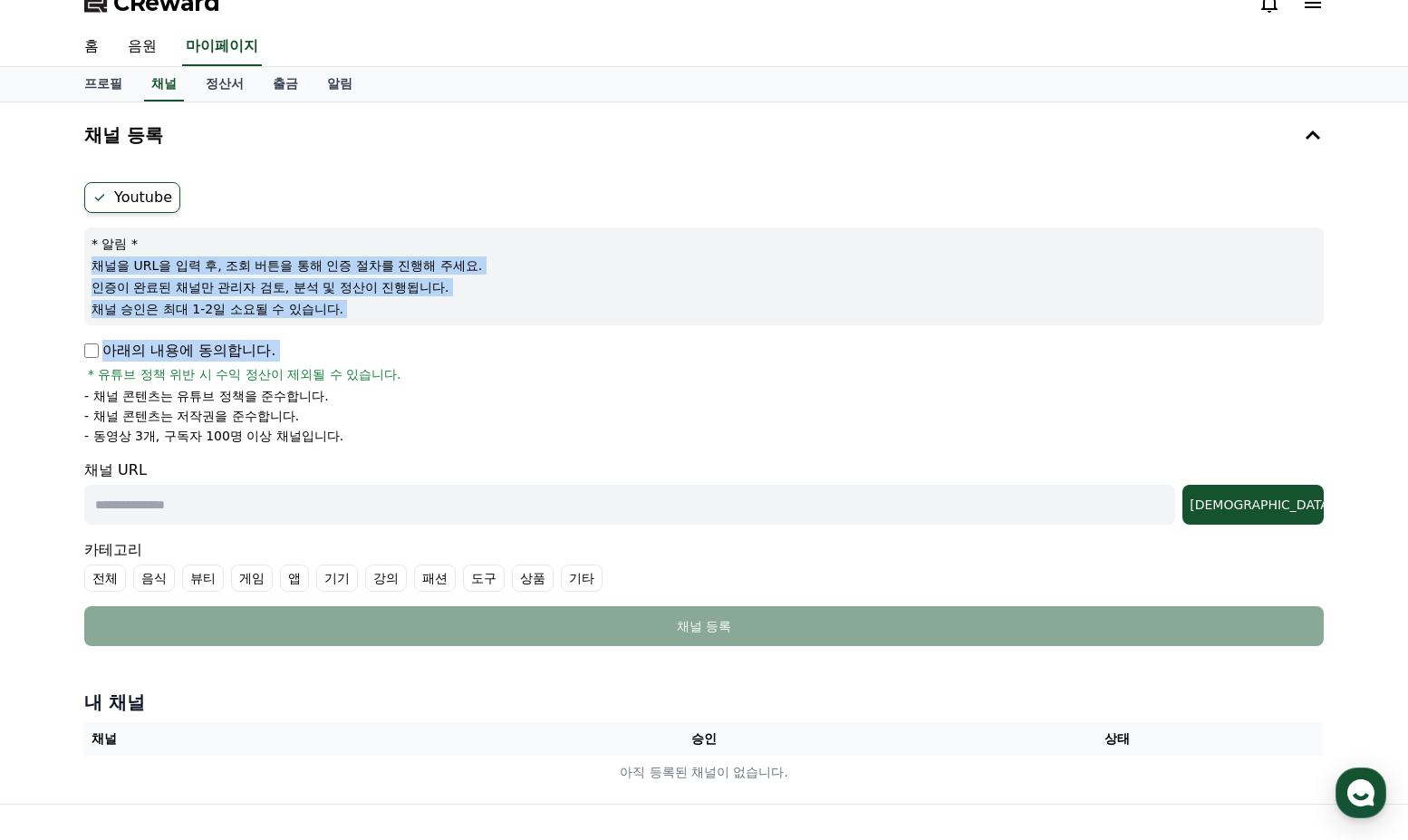
drag, startPoint x: 88, startPoint y: 259, endPoint x: 444, endPoint y: 335, distance: 364.0
click at [444, 335] on form "Youtube * 알림 * 채널을 URL을 입력 후, 조회 버튼을 통해 인증 절차를 진행해 주세요. 인증이 완료된 채널만 관리자 검토, 분석 …" at bounding box center [703, 414] width 1239 height 463
click at [424, 321] on div "* 알림 * 채널을 URL을 입력 후, 조회 버튼을 통해 인증 절차를 진행해 주세요. 인증이 완료된 채널만 관리자 검토, 분석 및 정산이 진행…" at bounding box center [703, 276] width 1239 height 98
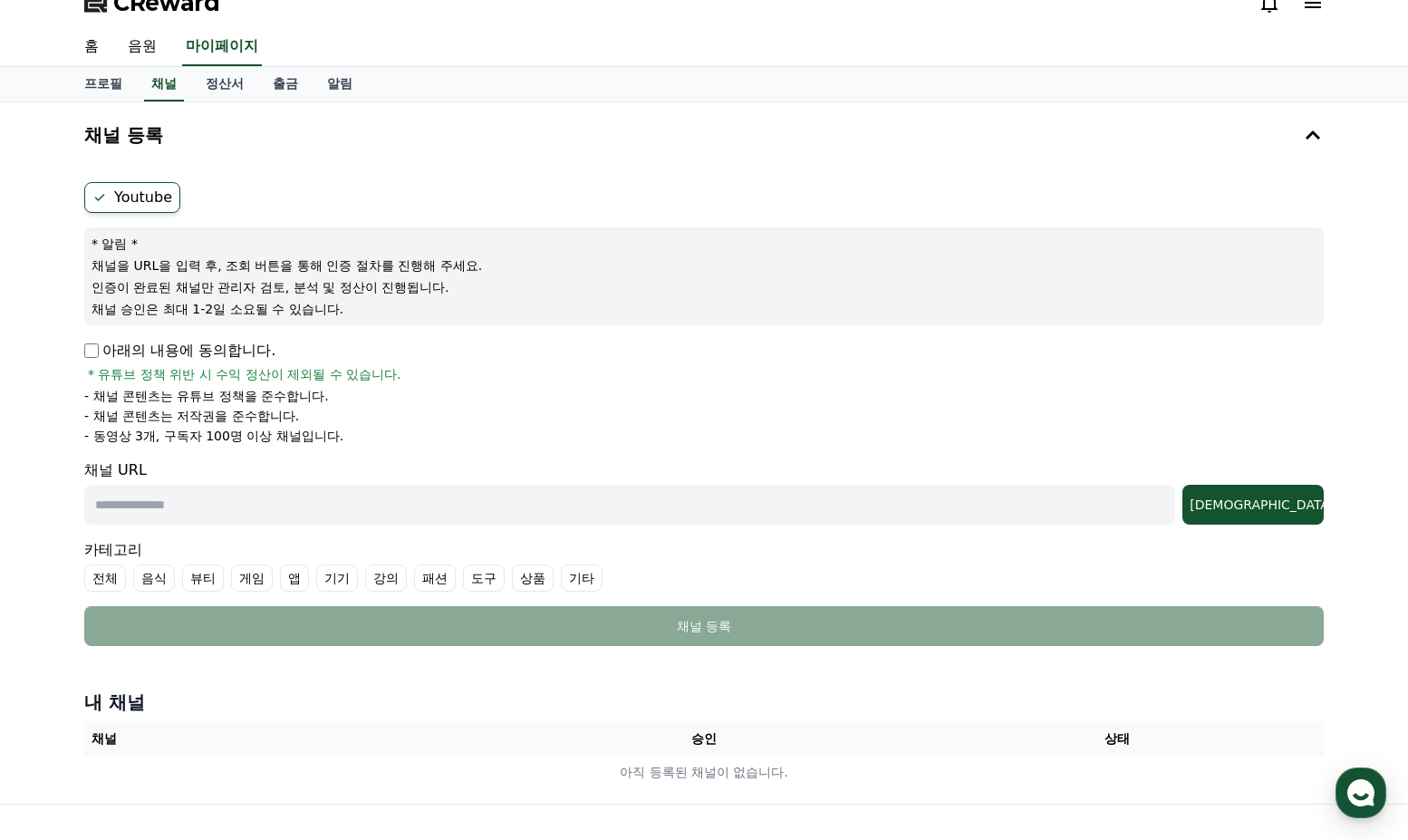
click at [100, 347] on p "아래의 내용에 동의합니다." at bounding box center [179, 351] width 191 height 22
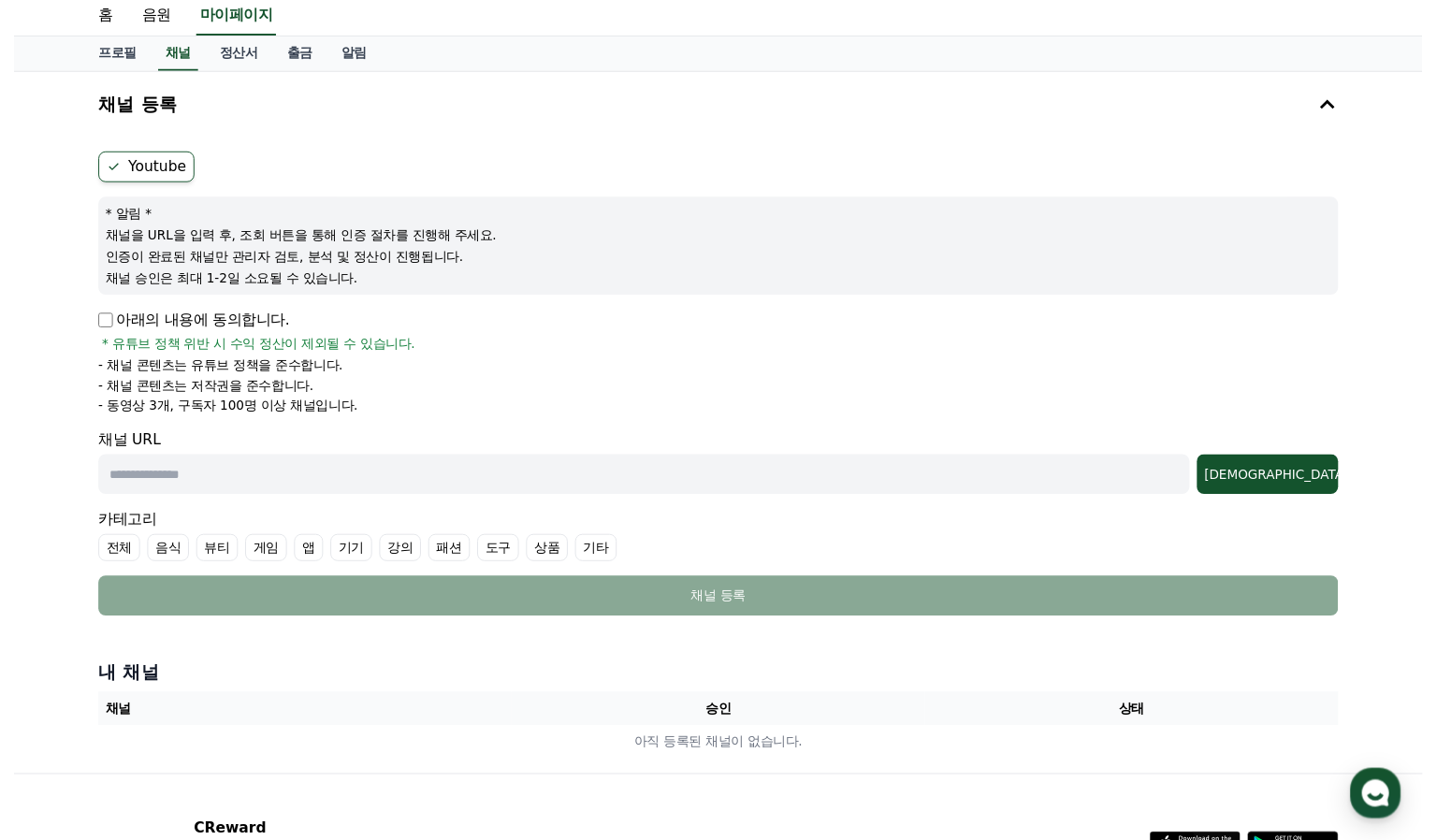
scroll to position [57, 0]
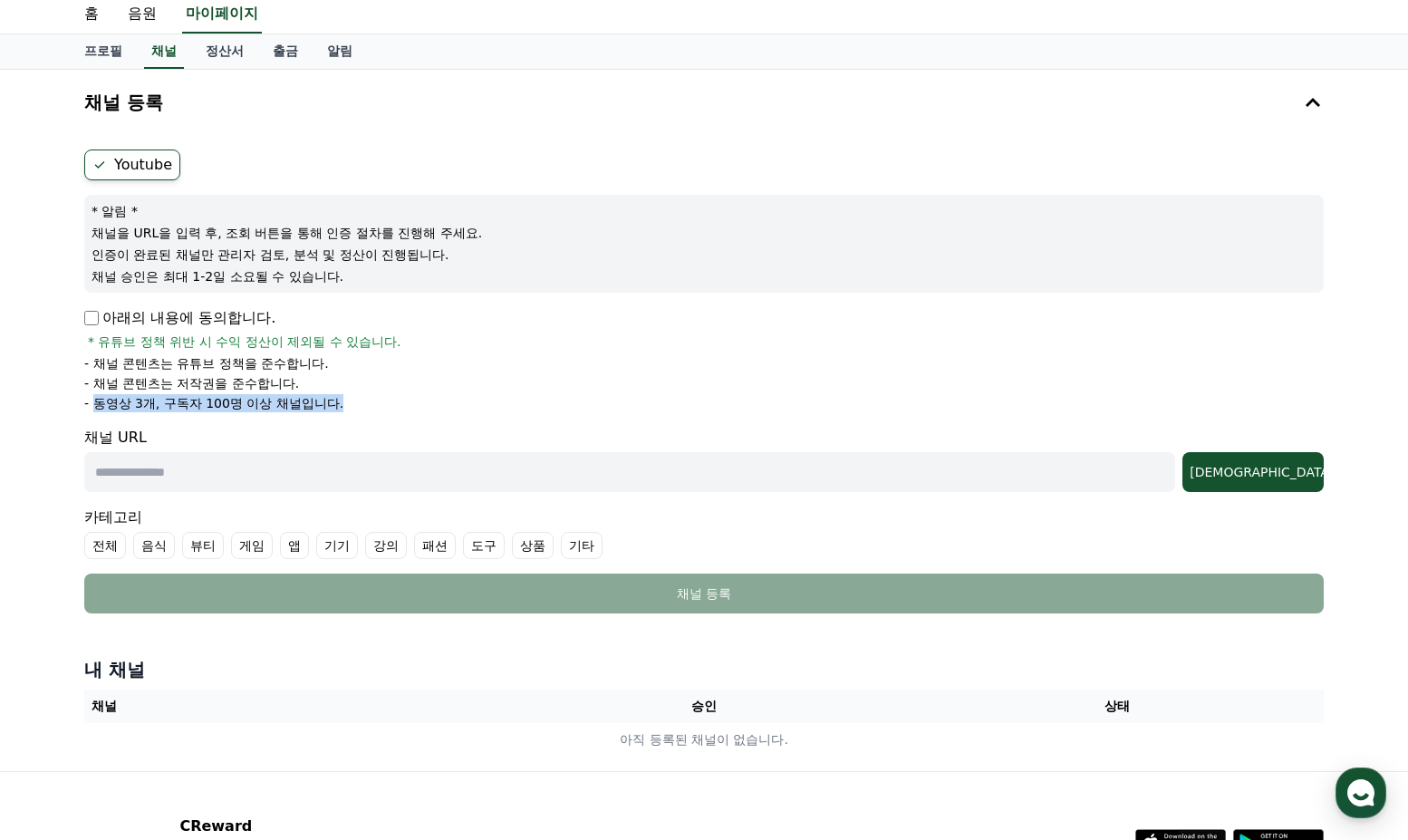
drag, startPoint x: 92, startPoint y: 401, endPoint x: 341, endPoint y: 402, distance: 249.0
click at [341, 402] on li "- 동영상 3개, 구독자 100명 이상 채널입니다." at bounding box center [703, 403] width 1239 height 18
drag, startPoint x: 86, startPoint y: 393, endPoint x: 426, endPoint y: 392, distance: 340.0
click at [427, 393] on ul "- 채널 콘텐츠는 유튜브 정책을 준수합니다. - 채널 콘텐츠는 저작권을 준수합니다. - 동영상 3개, 구독자 100명 이상 채널입니다." at bounding box center [703, 383] width 1239 height 58
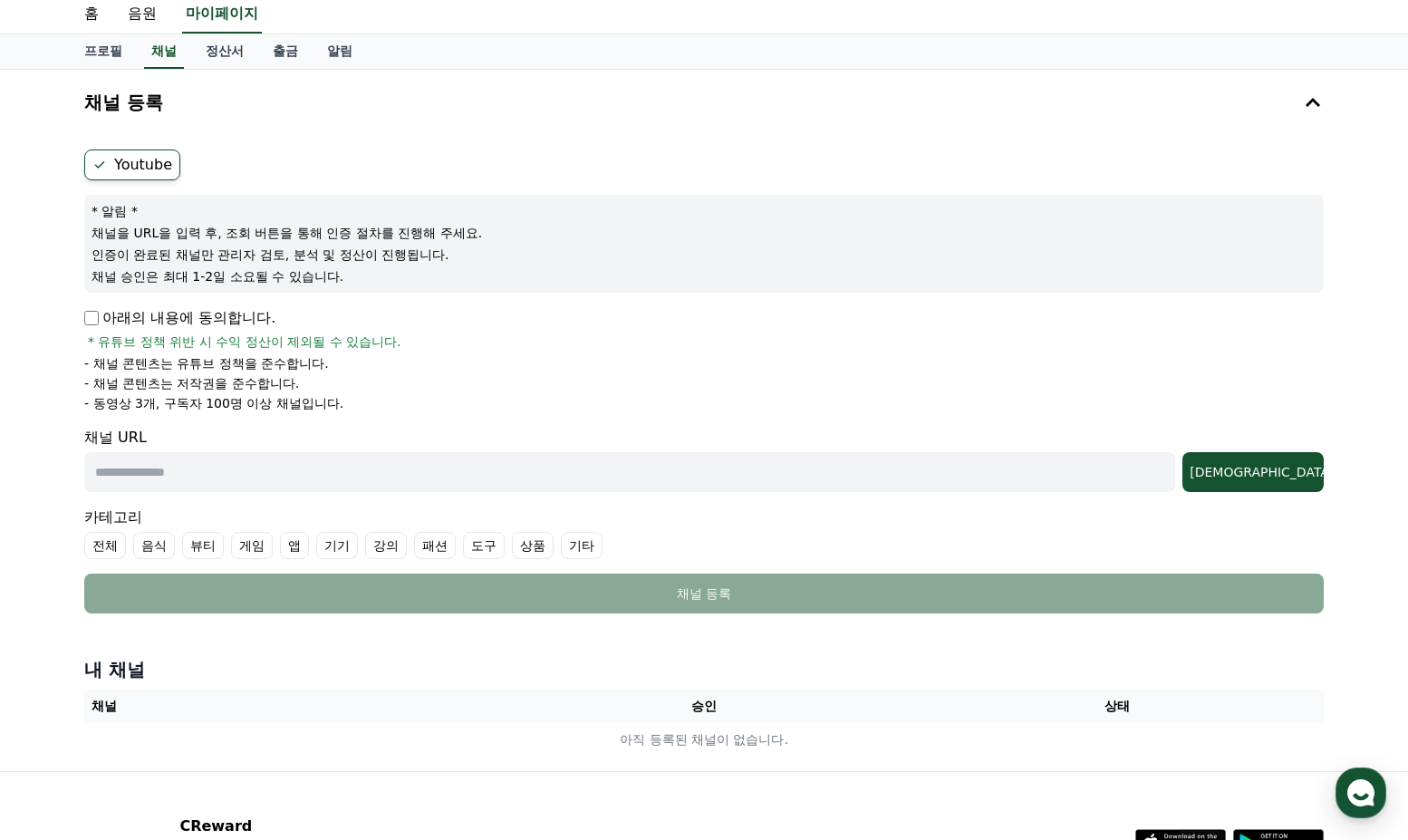
click at [195, 469] on input "text" at bounding box center [629, 472] width 1091 height 40
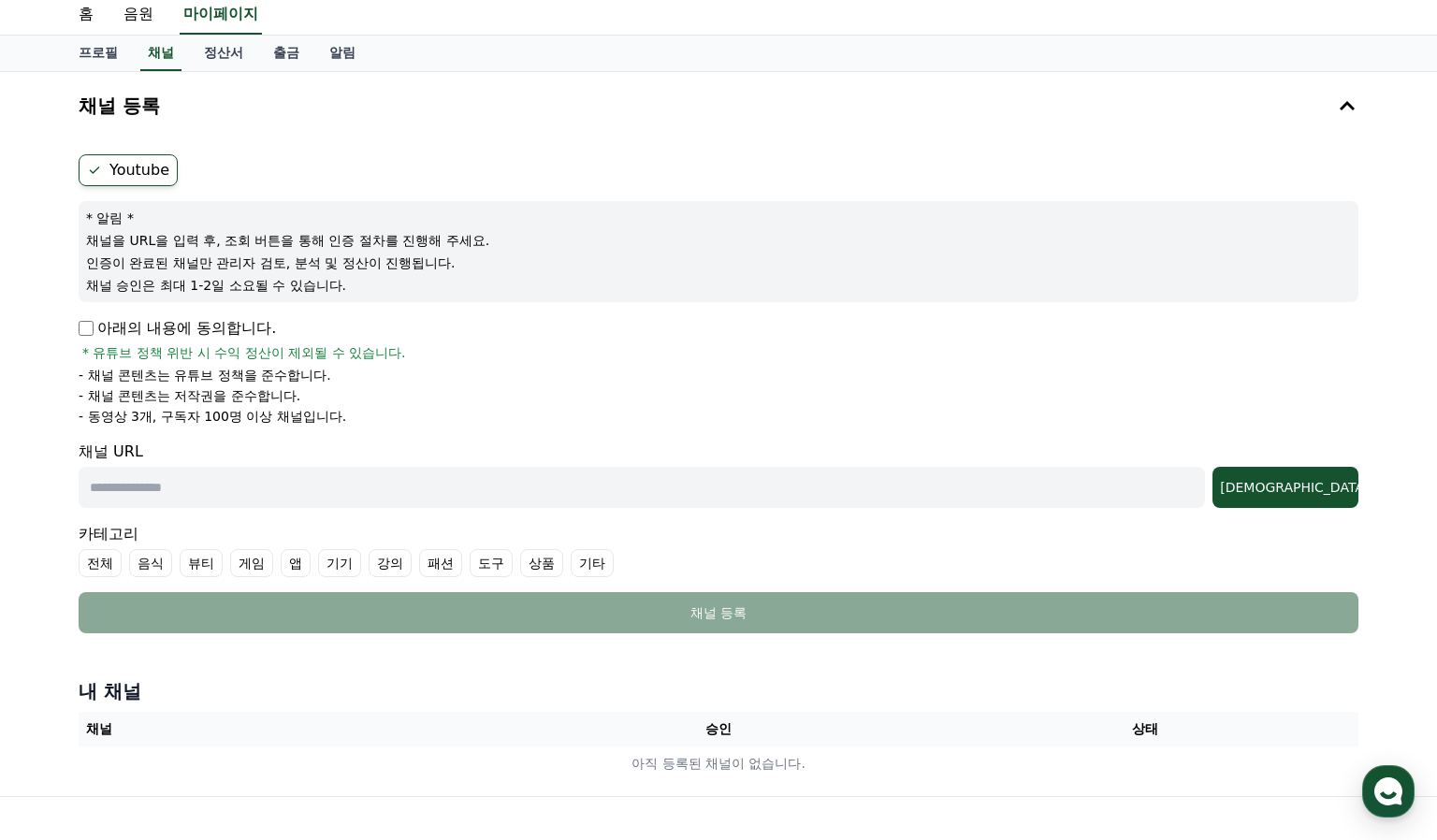
click at [141, 487] on input "text" at bounding box center [642, 487] width 1127 height 41
paste input "**********"
type input "**********"
click at [1327, 479] on div "조회" at bounding box center [1286, 488] width 131 height 19
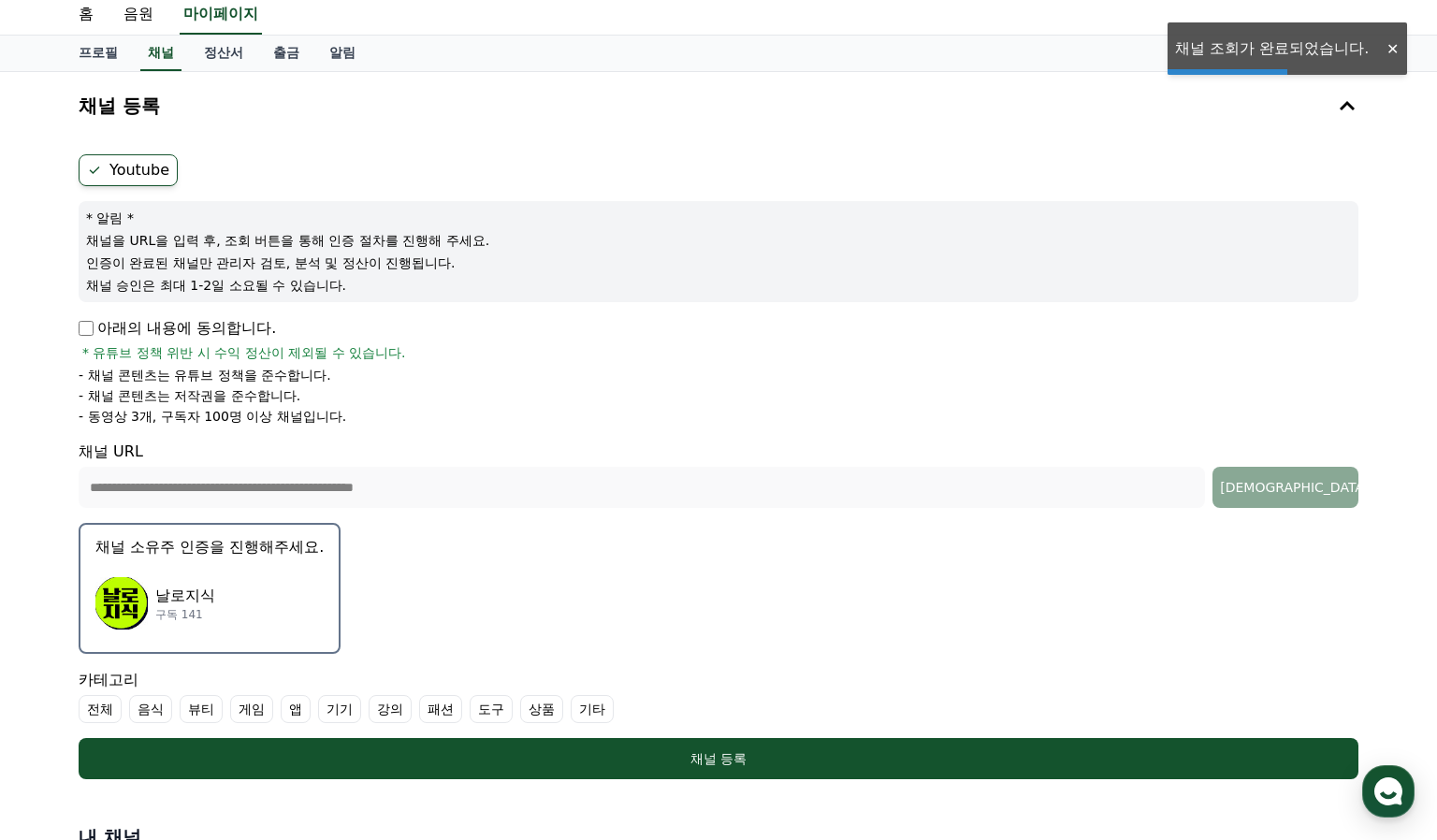
scroll to position [392, 0]
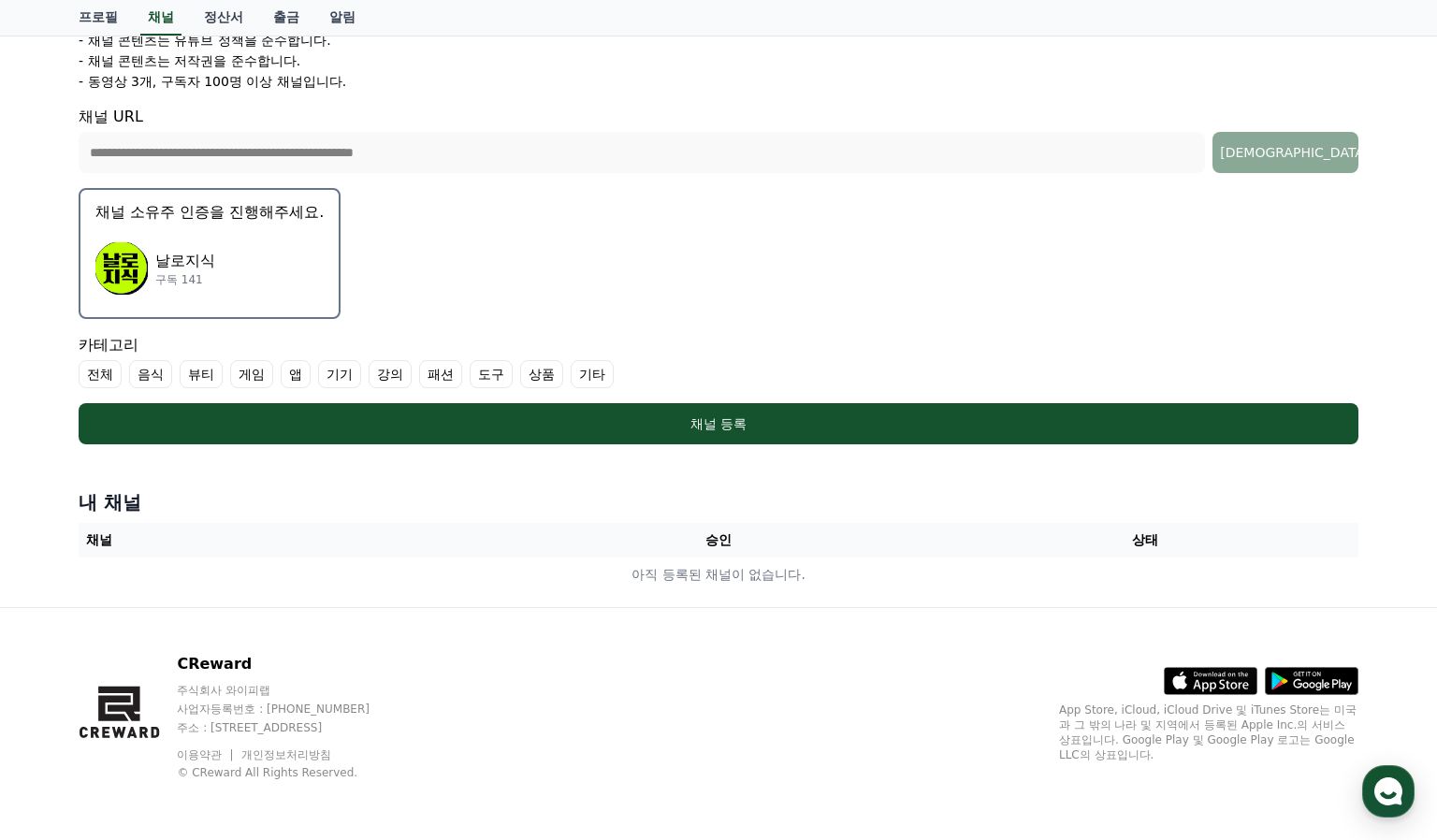
drag, startPoint x: 205, startPoint y: 424, endPoint x: 423, endPoint y: 398, distance: 219.5
click at [424, 398] on form "**********" at bounding box center [718, 131] width 1280 height 625
click at [95, 377] on label "전체" at bounding box center [100, 375] width 43 height 29
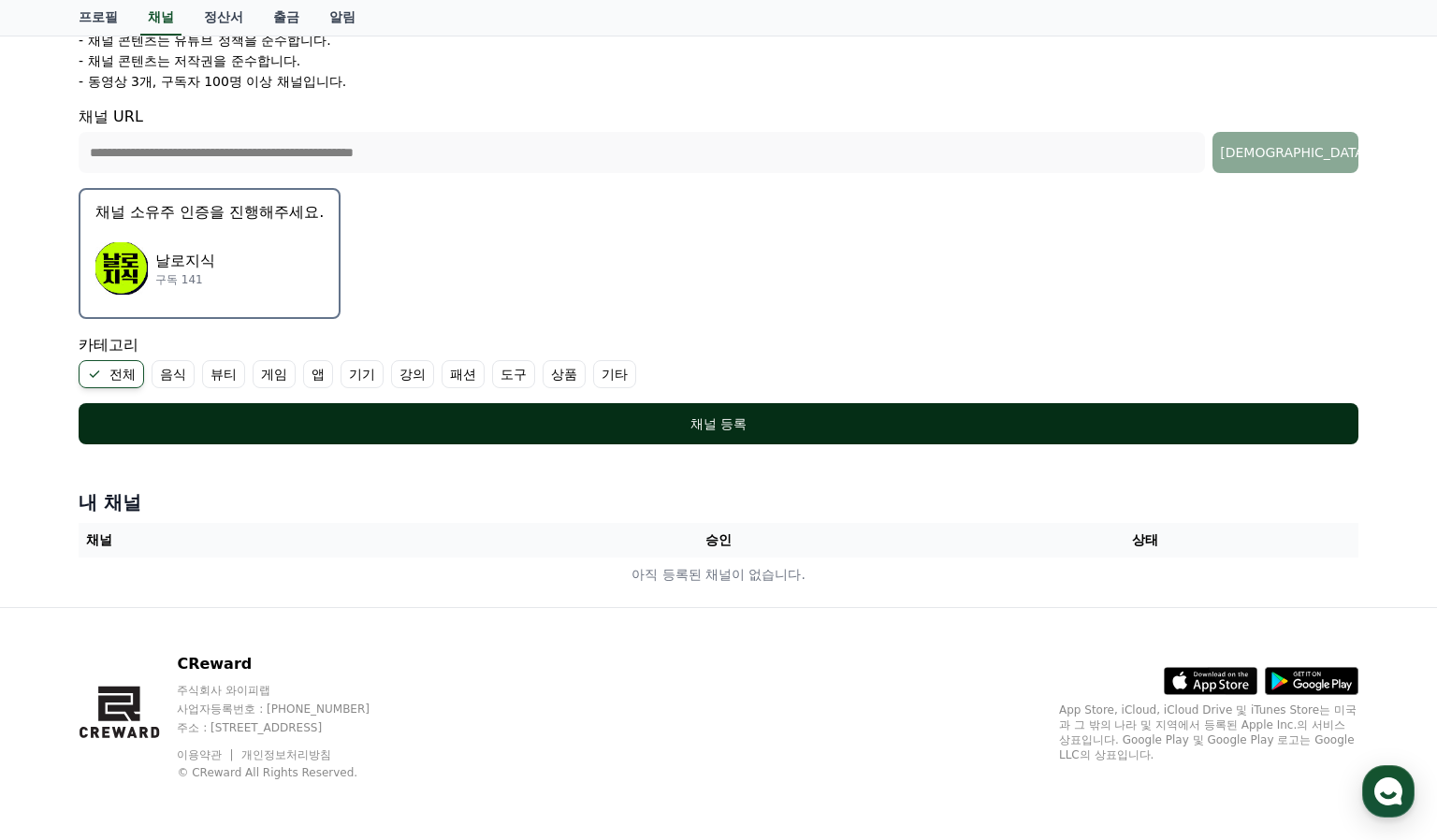
click at [213, 436] on button "채널 등록" at bounding box center [718, 423] width 1280 height 41
click at [648, 426] on div "채널 등록" at bounding box center [718, 424] width 1206 height 19
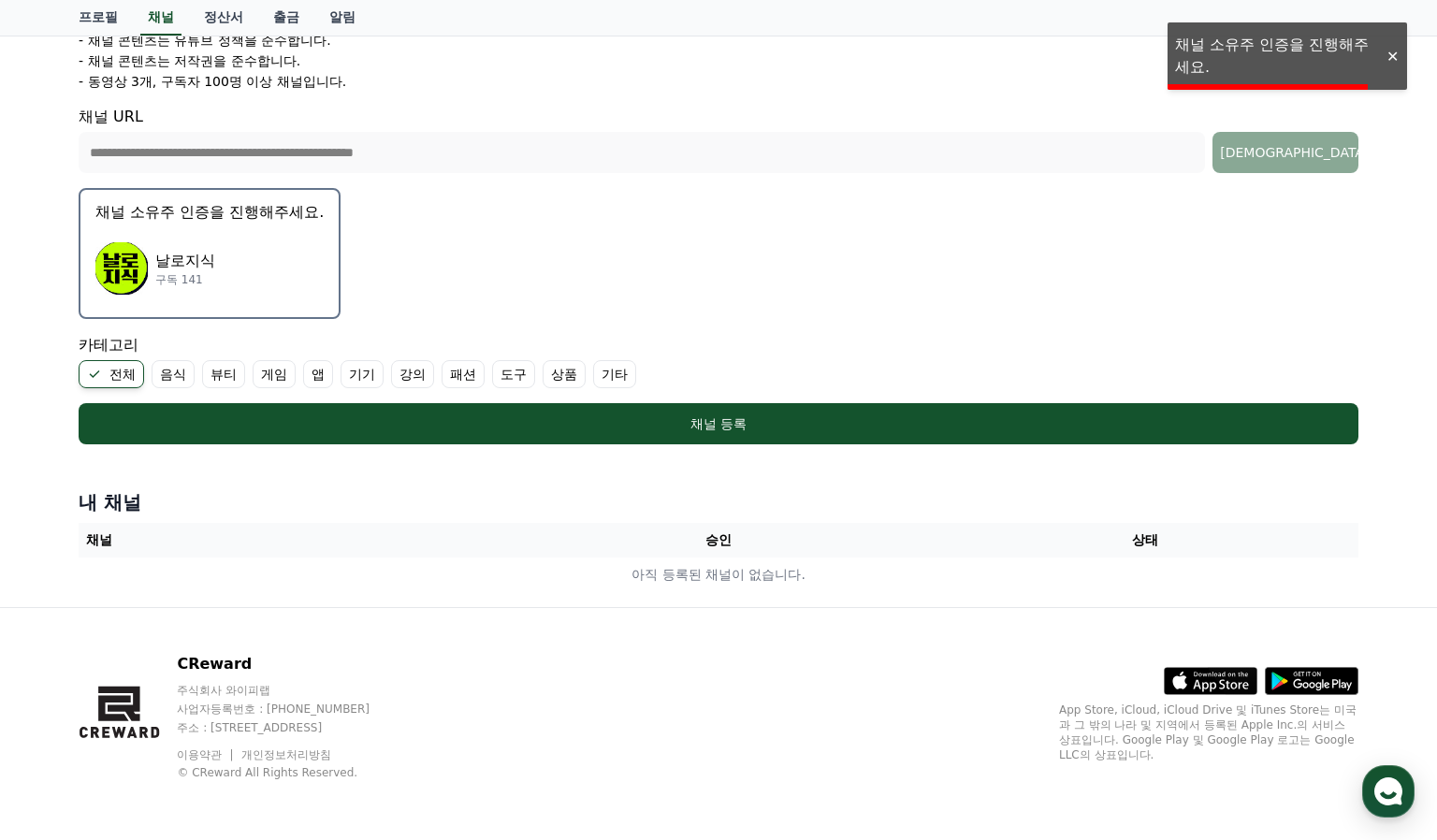
click at [1309, 32] on div "프로필 채널 정산서 출금 알림" at bounding box center [718, 17] width 1310 height 35
click at [1309, 44] on li "- 채널 콘텐츠는 유튜브 정책을 준수합니다." at bounding box center [718, 40] width 1280 height 19
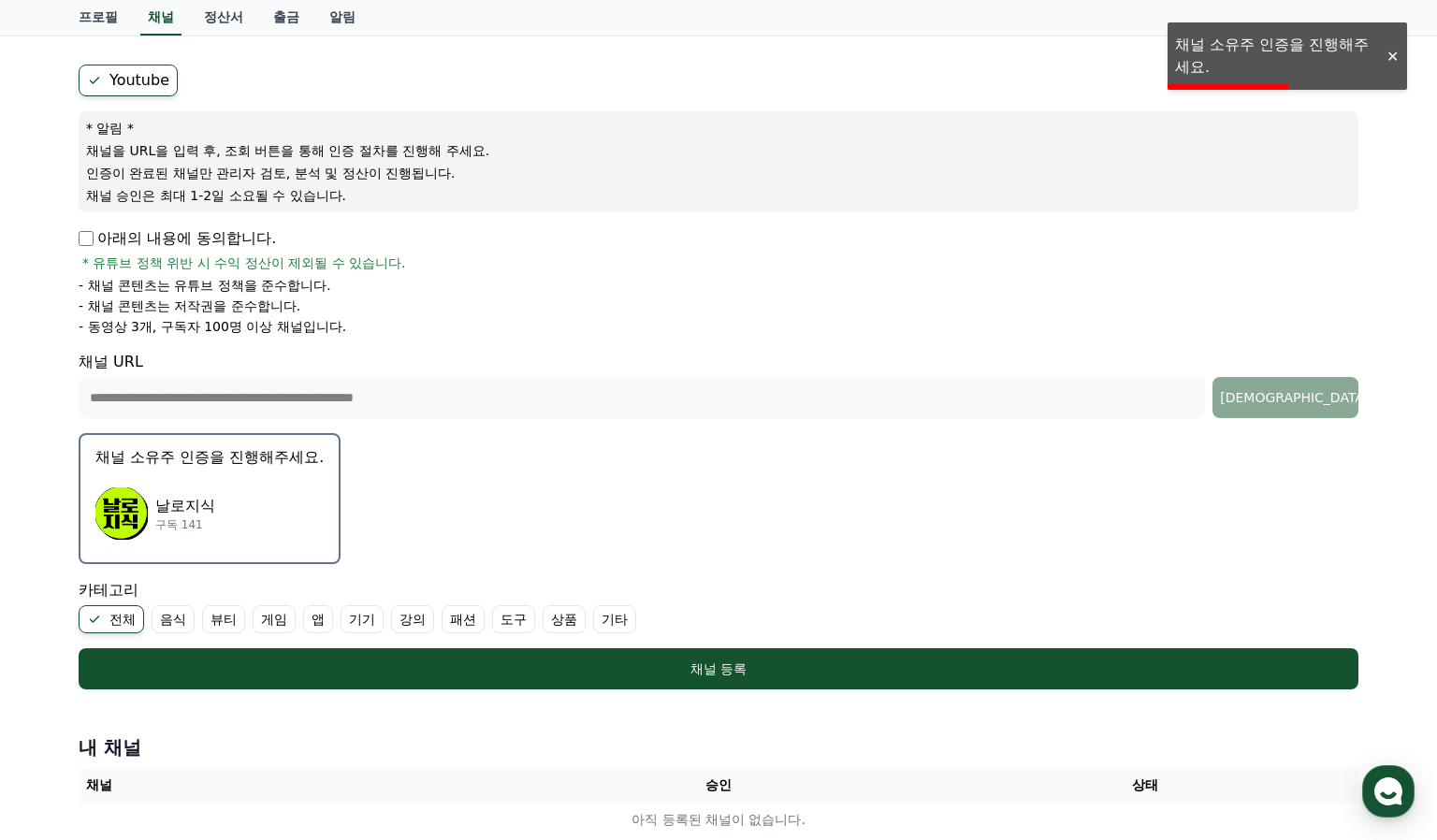
scroll to position [116, 0]
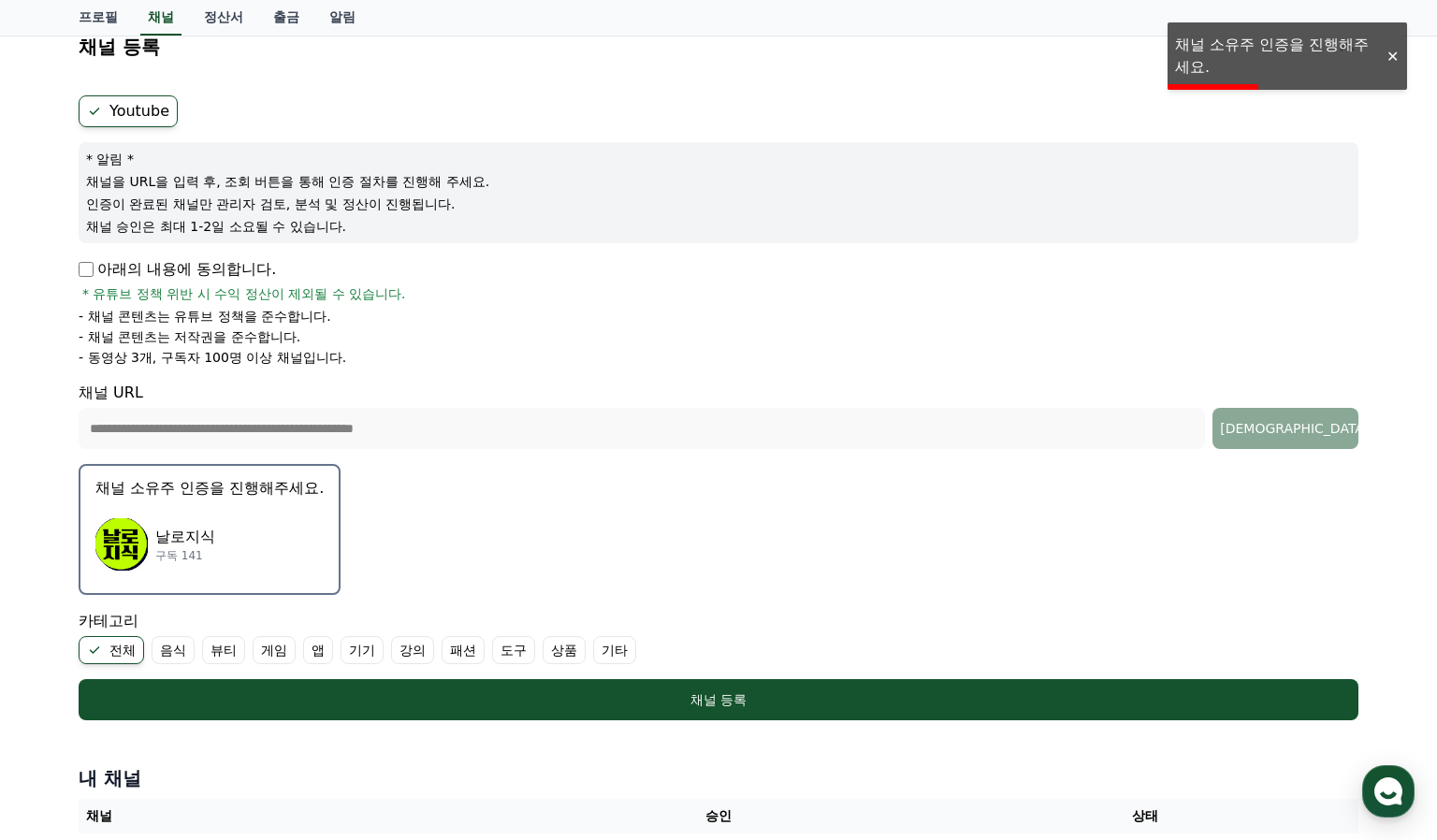
click at [135, 110] on label "Youtube" at bounding box center [128, 110] width 99 height 31
drag, startPoint x: 89, startPoint y: 183, endPoint x: 229, endPoint y: 183, distance: 140.0
click at [229, 183] on p "채널을 URL을 입력 후, 조회 버튼을 통해 인증 절차를 진행해 주세요." at bounding box center [718, 182] width 1266 height 19
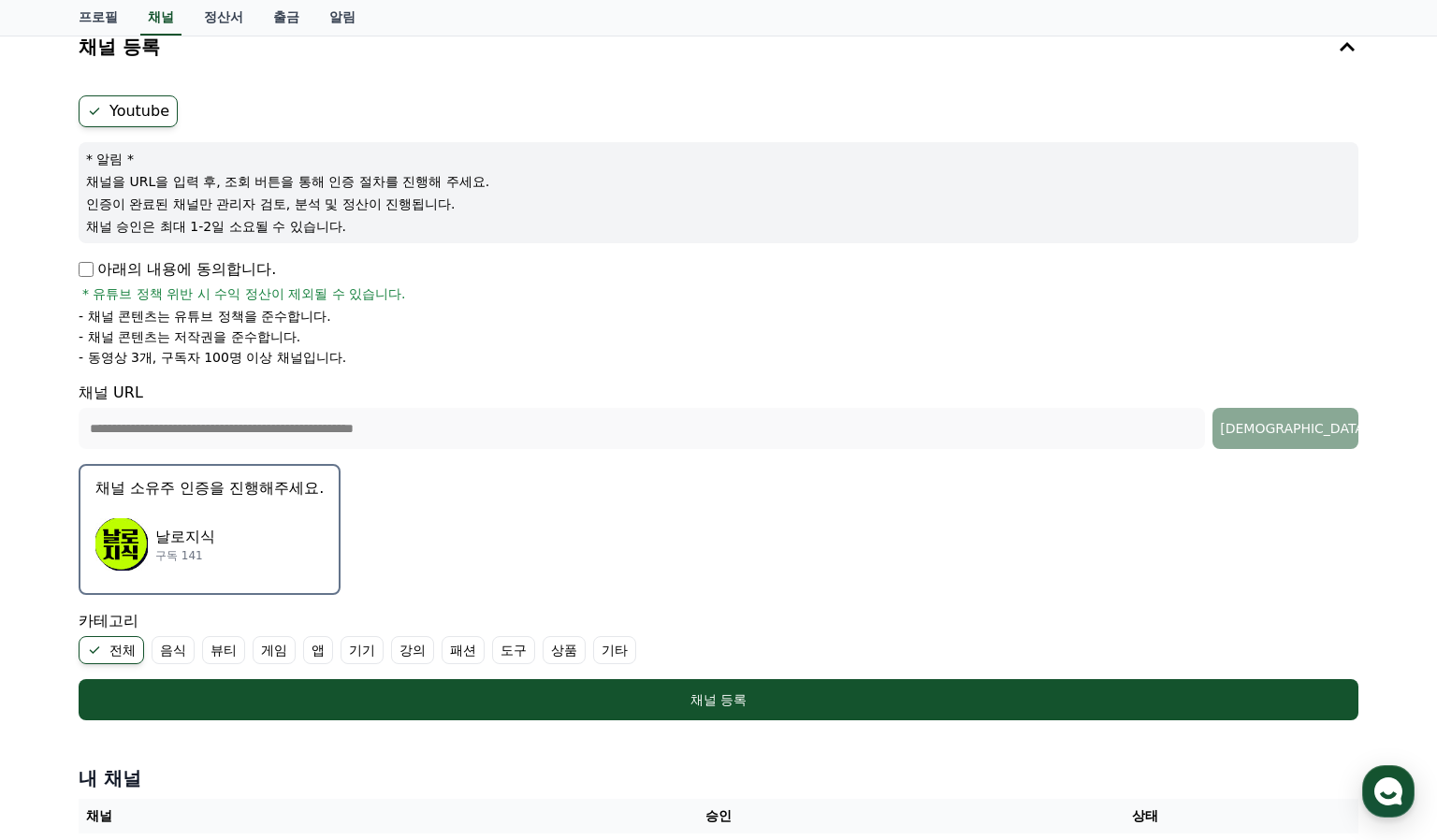
drag, startPoint x: 85, startPoint y: 205, endPoint x: 429, endPoint y: 207, distance: 344.0
click at [429, 207] on p "인증이 완료된 채널만 관리자 검토, 분석 및 정산이 진행됩니다." at bounding box center [718, 205] width 1266 height 19
click at [120, 217] on p "채널 승인은 최대 1-2일 소요될 수 있습니다." at bounding box center [718, 226] width 1266 height 19
drag, startPoint x: 193, startPoint y: 180, endPoint x: 326, endPoint y: 229, distance: 141.7
click at [326, 229] on div "* 알림 * 채널을 URL을 입력 후, 조회 버튼을 통해 인증 절차를 진행해 주세요. 인증이 완료된 채널만 관리자 검토, 분석 및 정산이 진행…" at bounding box center [718, 192] width 1280 height 101
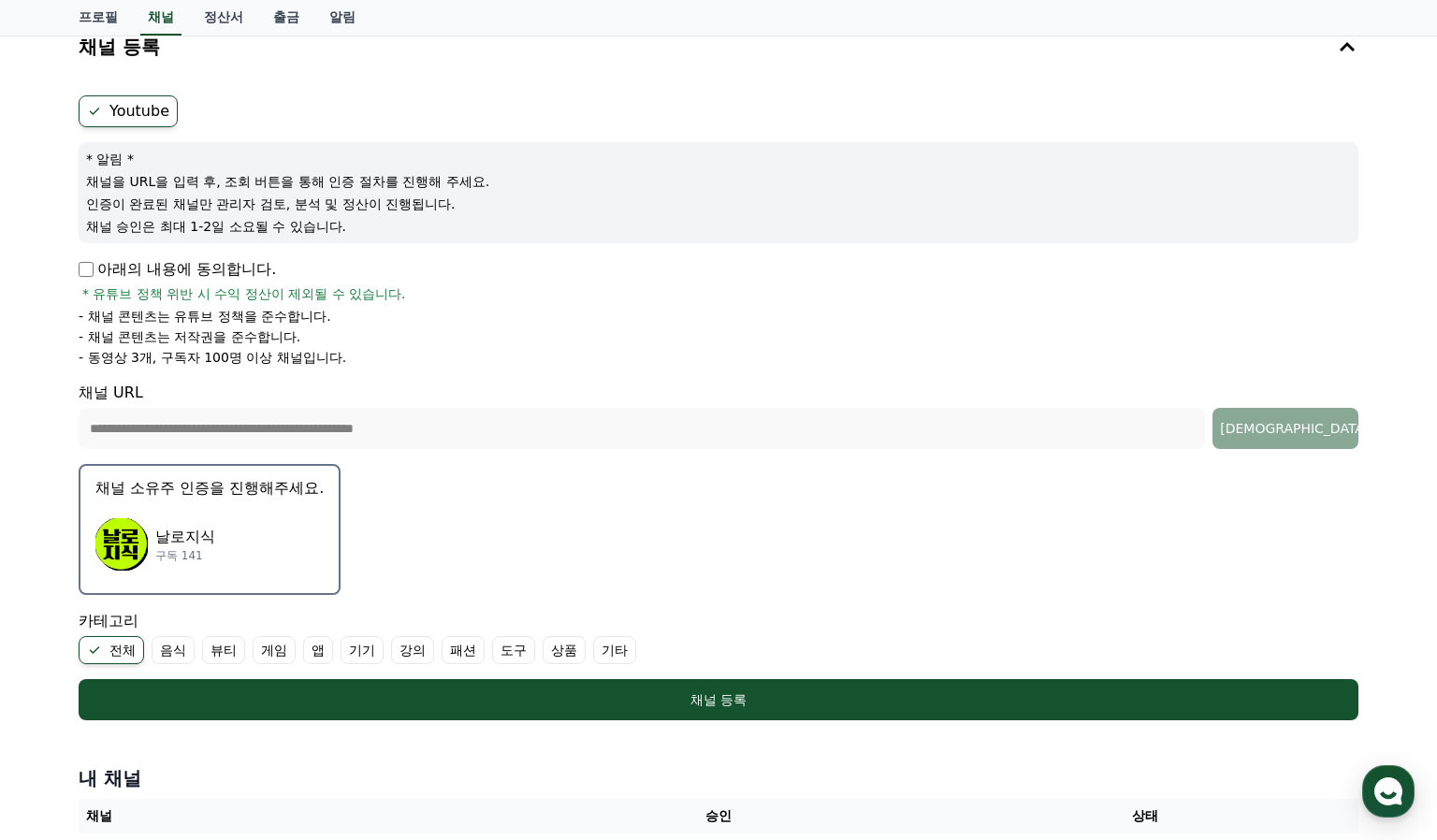
click at [326, 229] on p "채널 승인은 최대 1-2일 소요될 수 있습니다." at bounding box center [718, 226] width 1266 height 19
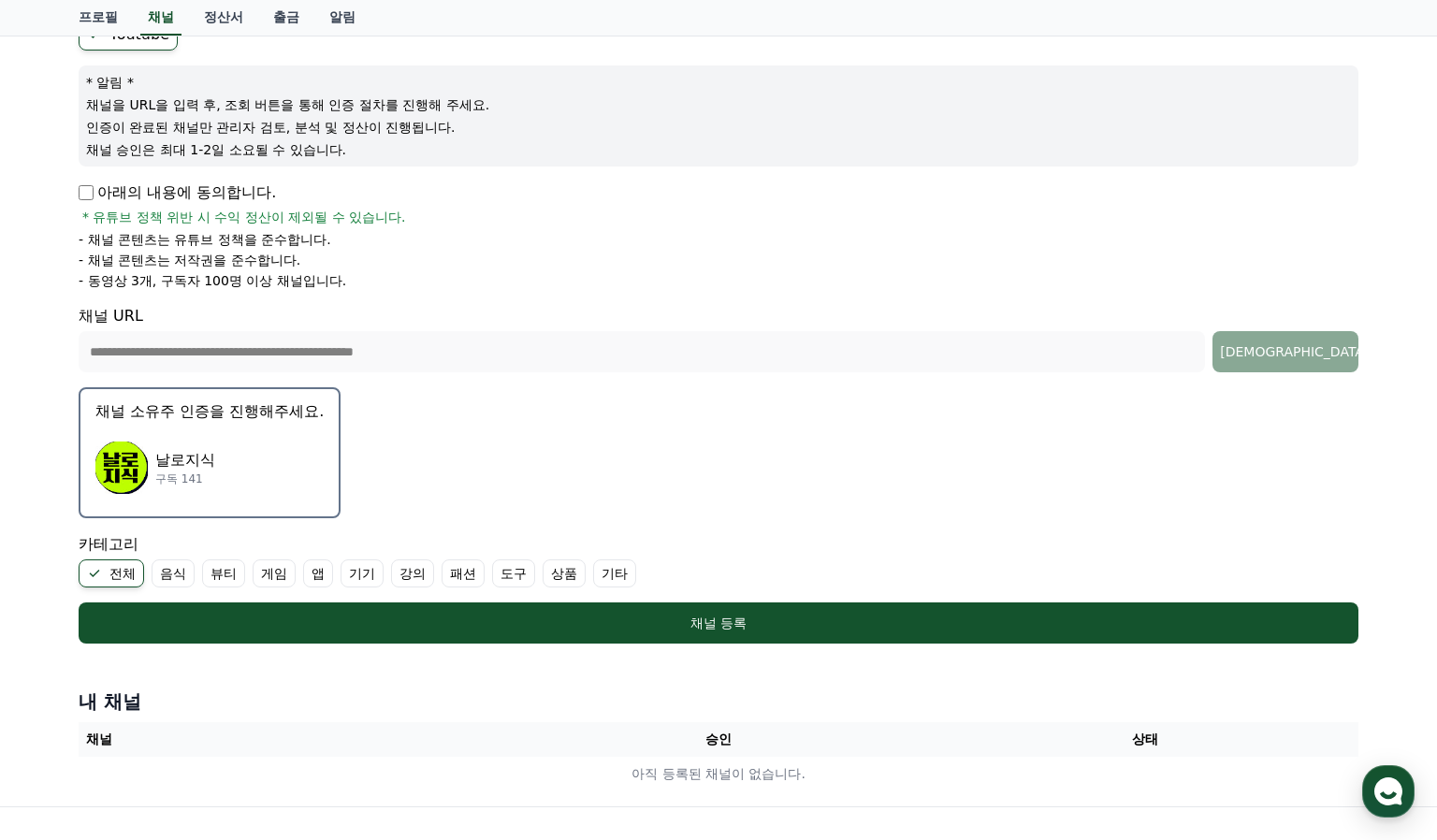
scroll to position [225, 0]
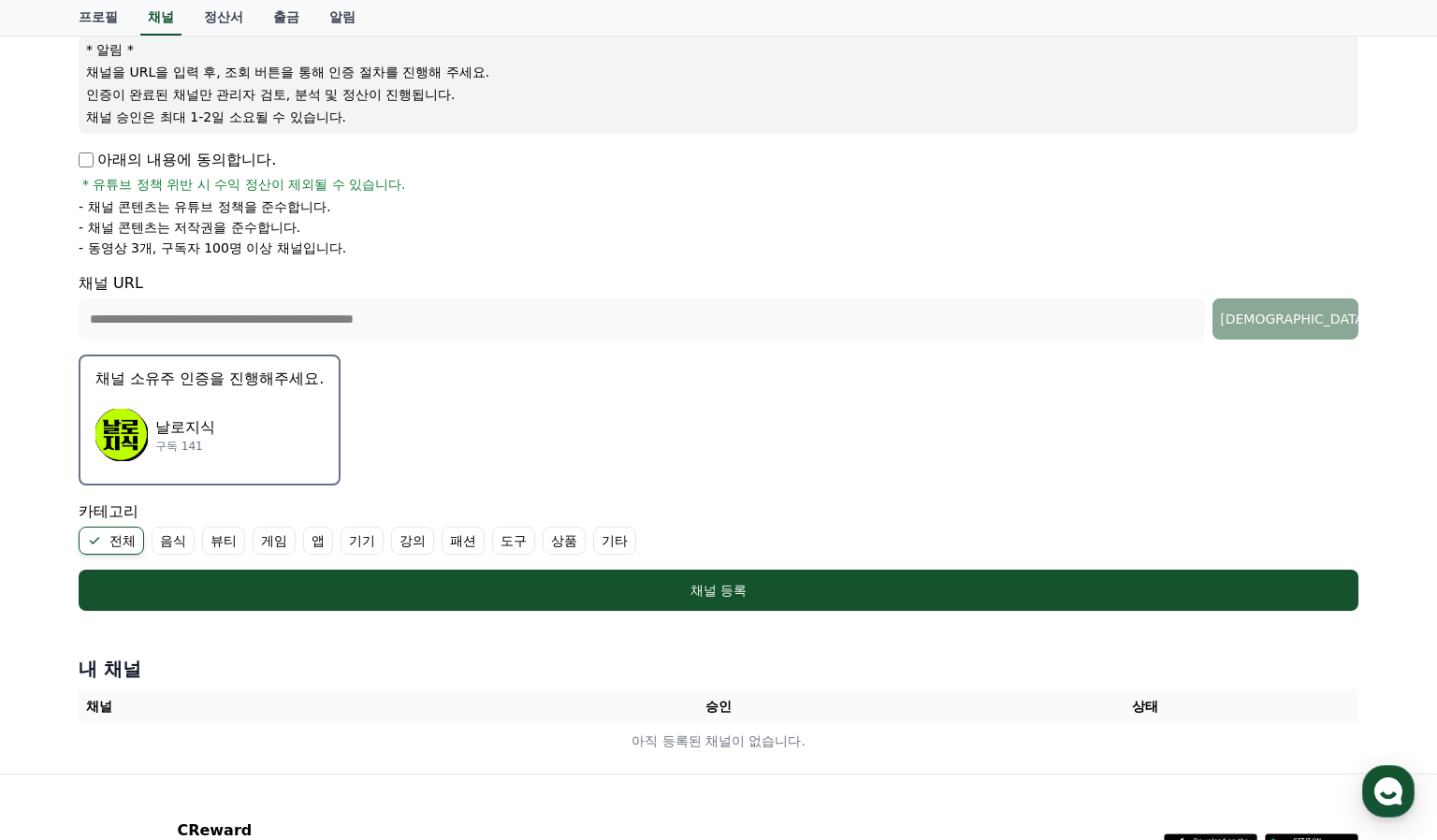
click at [187, 430] on p "날로지식" at bounding box center [185, 428] width 60 height 23
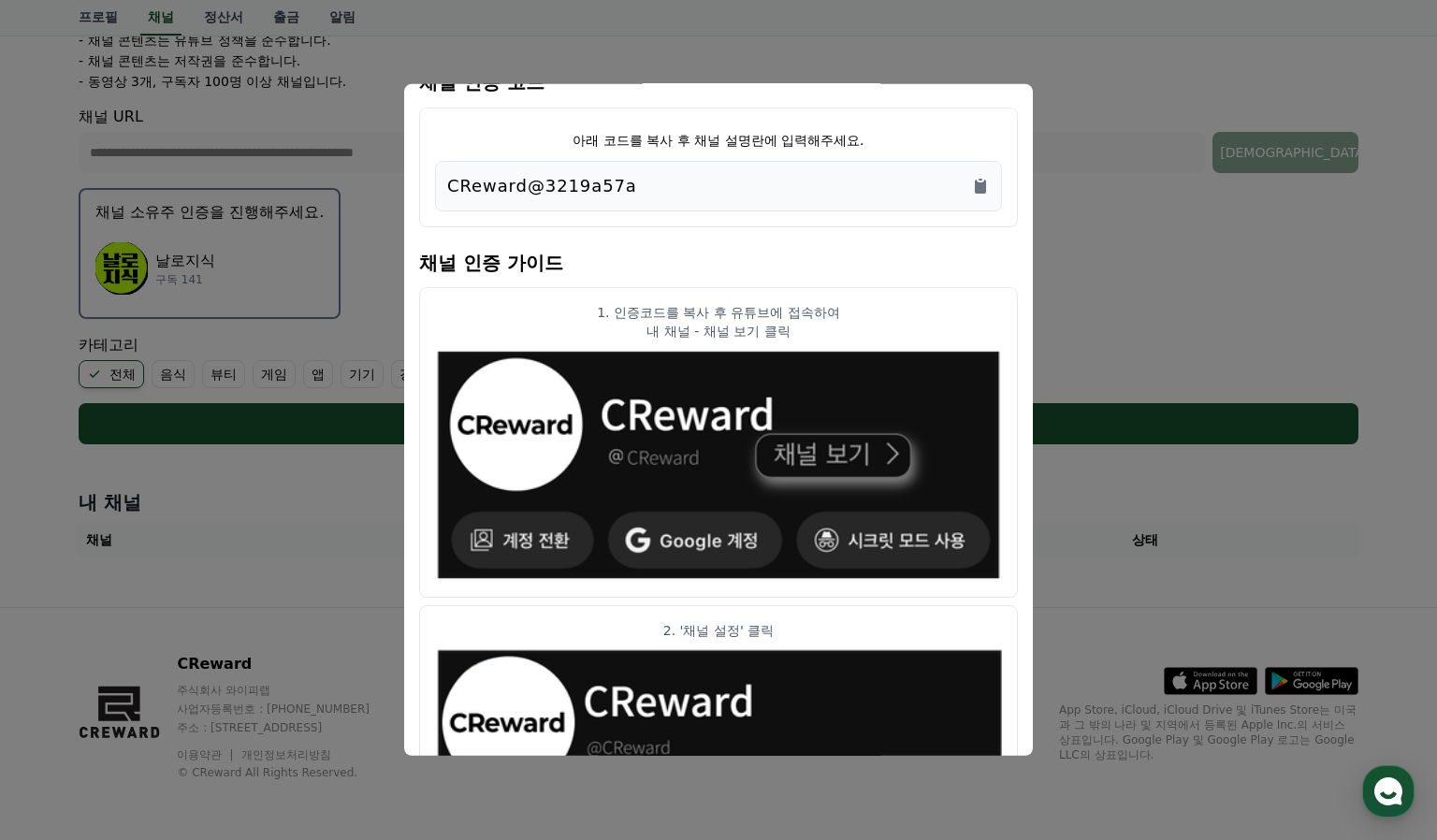
scroll to position [0, 0]
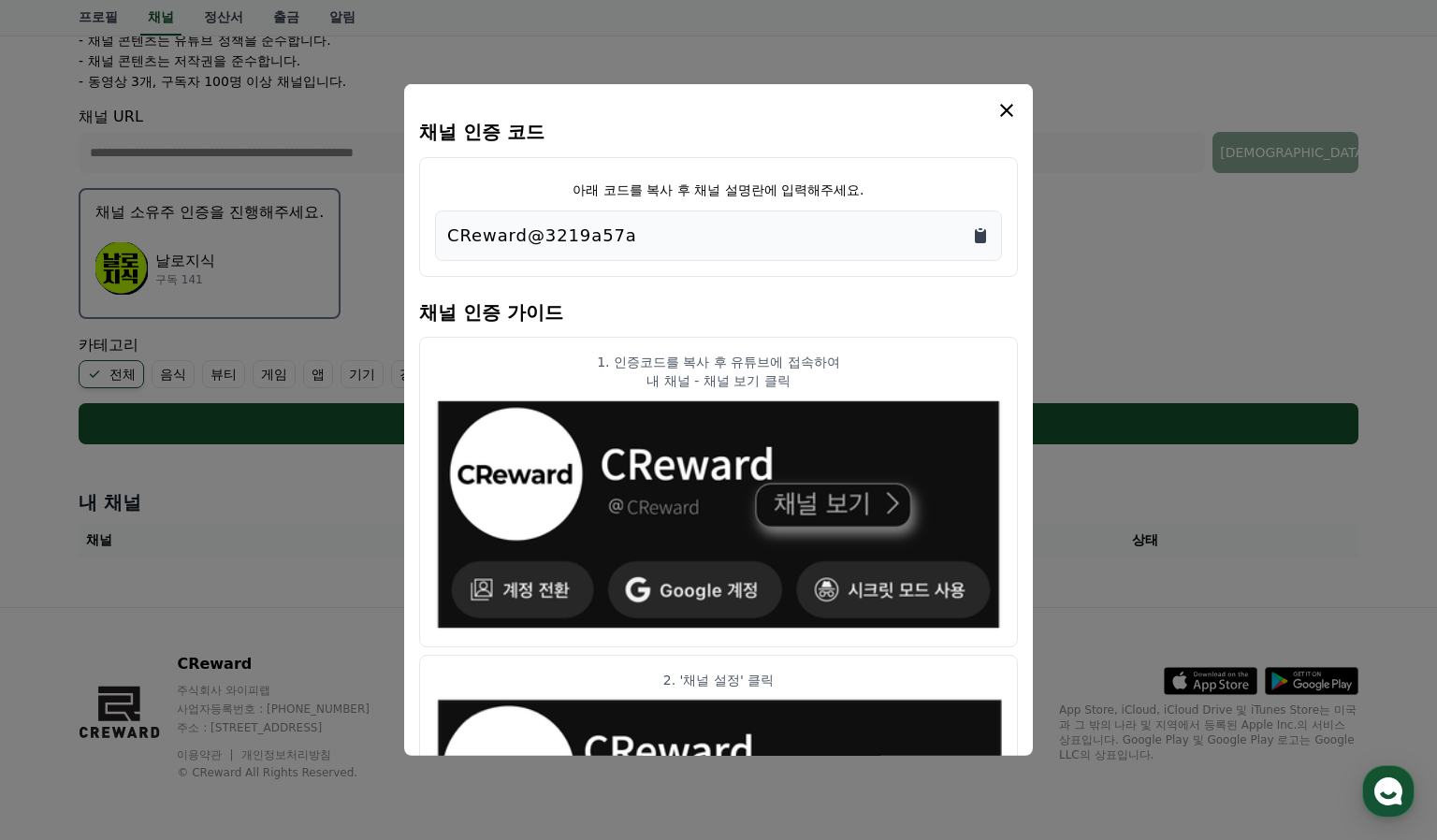
click at [976, 236] on icon "Copy to clipboard" at bounding box center [981, 236] width 11 height 14
click at [1005, 105] on icon "modal" at bounding box center [1007, 110] width 23 height 23
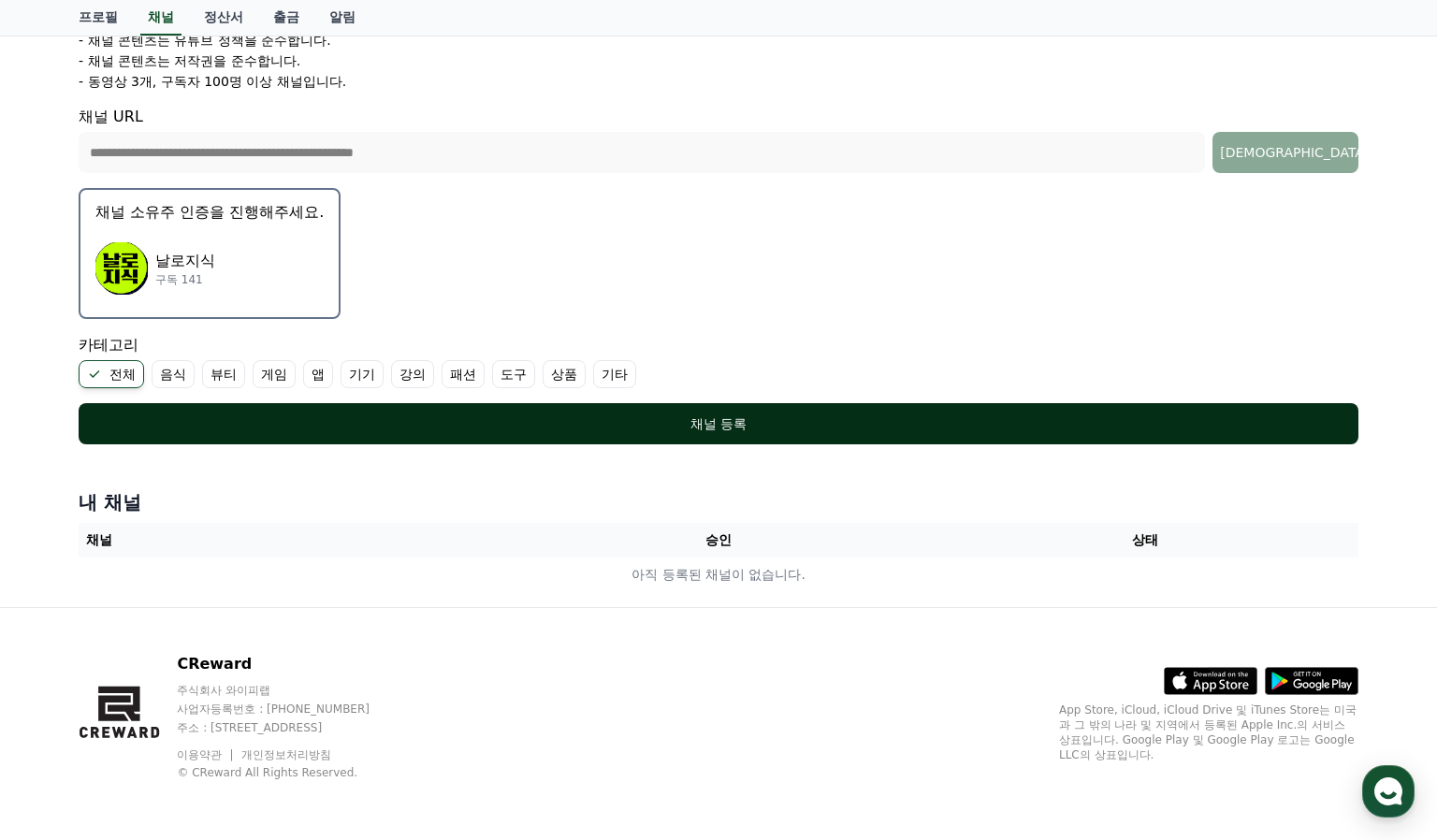
click at [404, 431] on div "채널 등록" at bounding box center [718, 424] width 1206 height 19
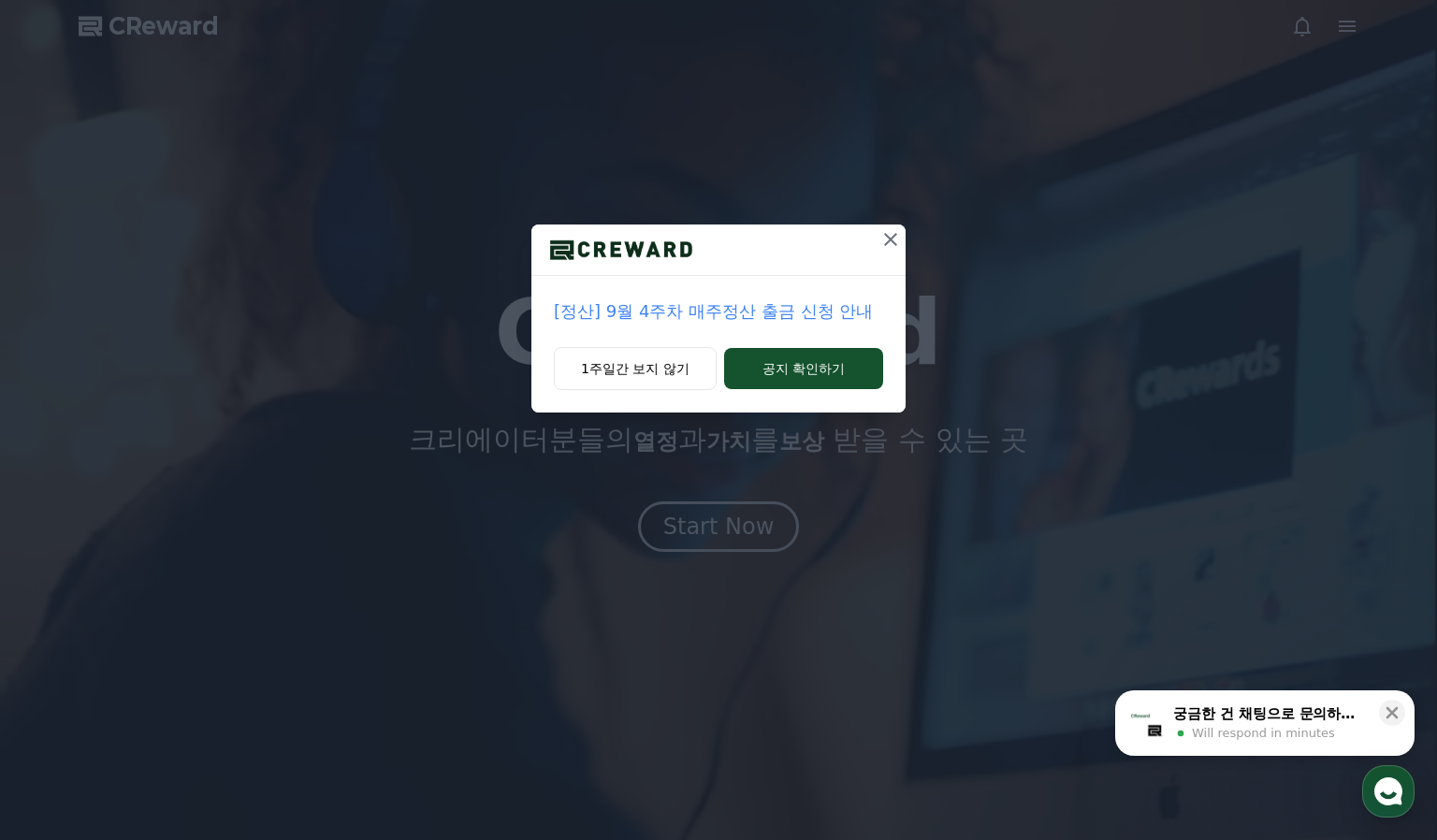
click at [891, 242] on icon at bounding box center [891, 240] width 23 height 23
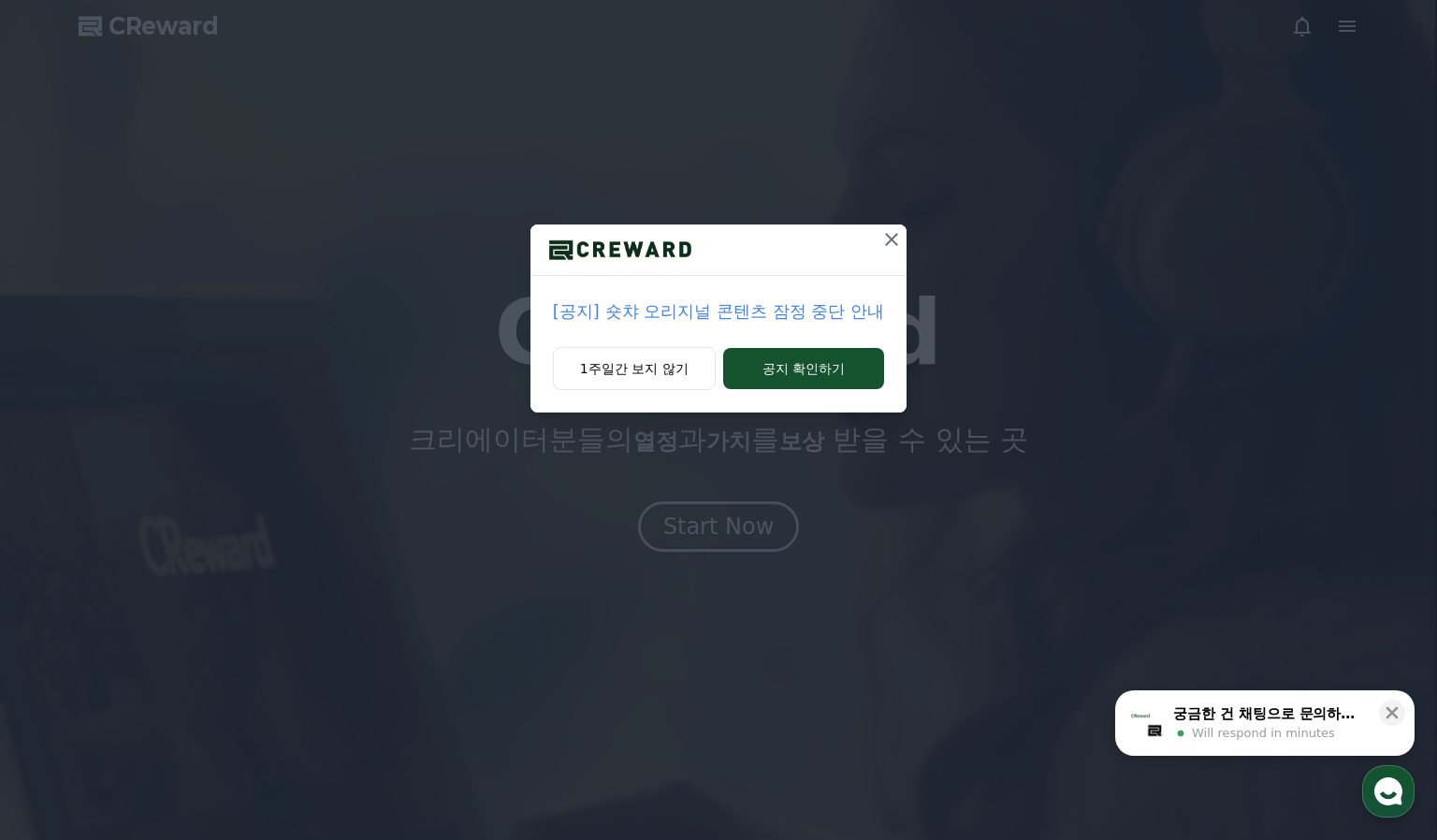
click at [882, 241] on icon at bounding box center [892, 240] width 23 height 23
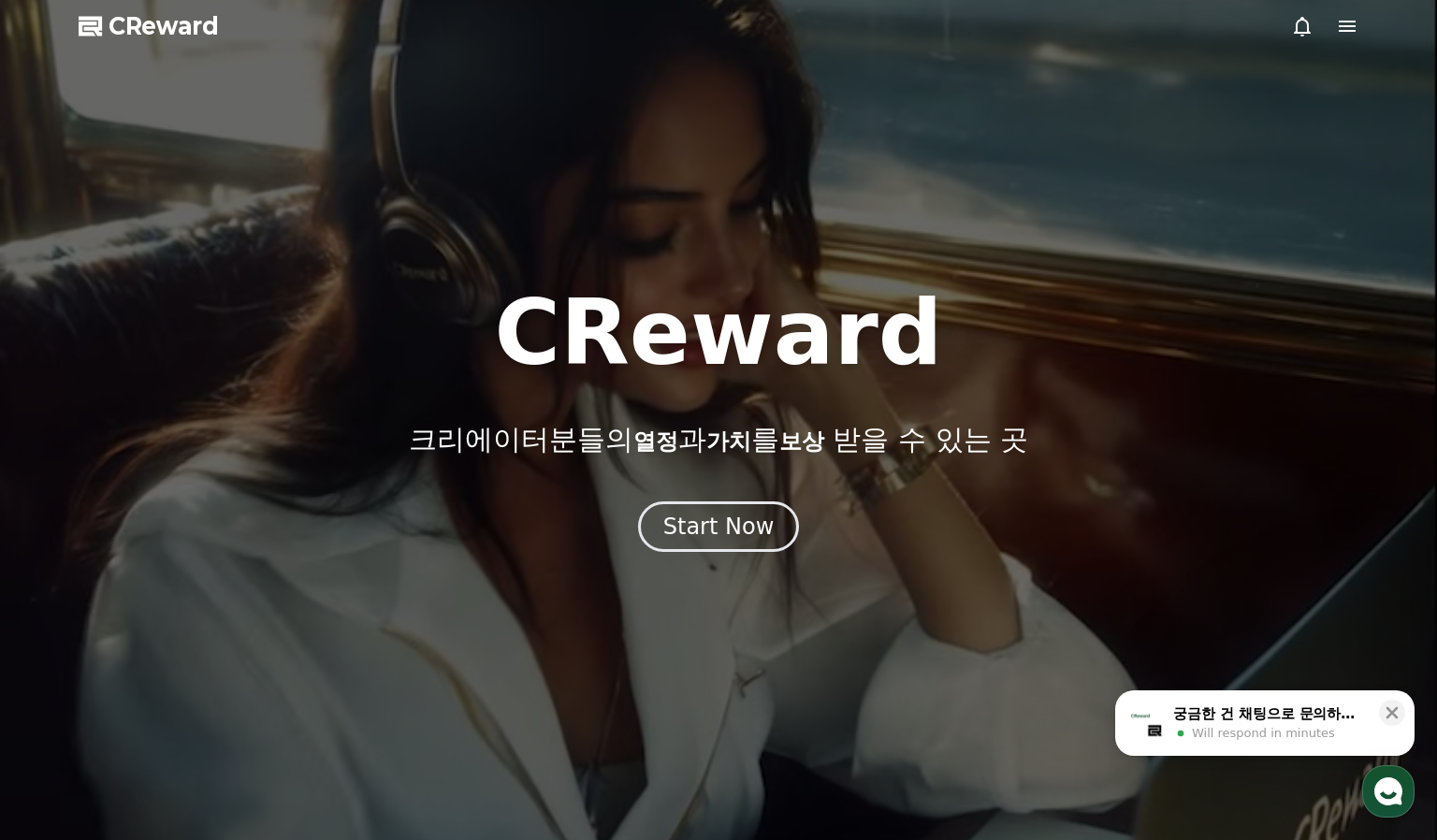
click at [1349, 29] on icon at bounding box center [1348, 27] width 17 height 11
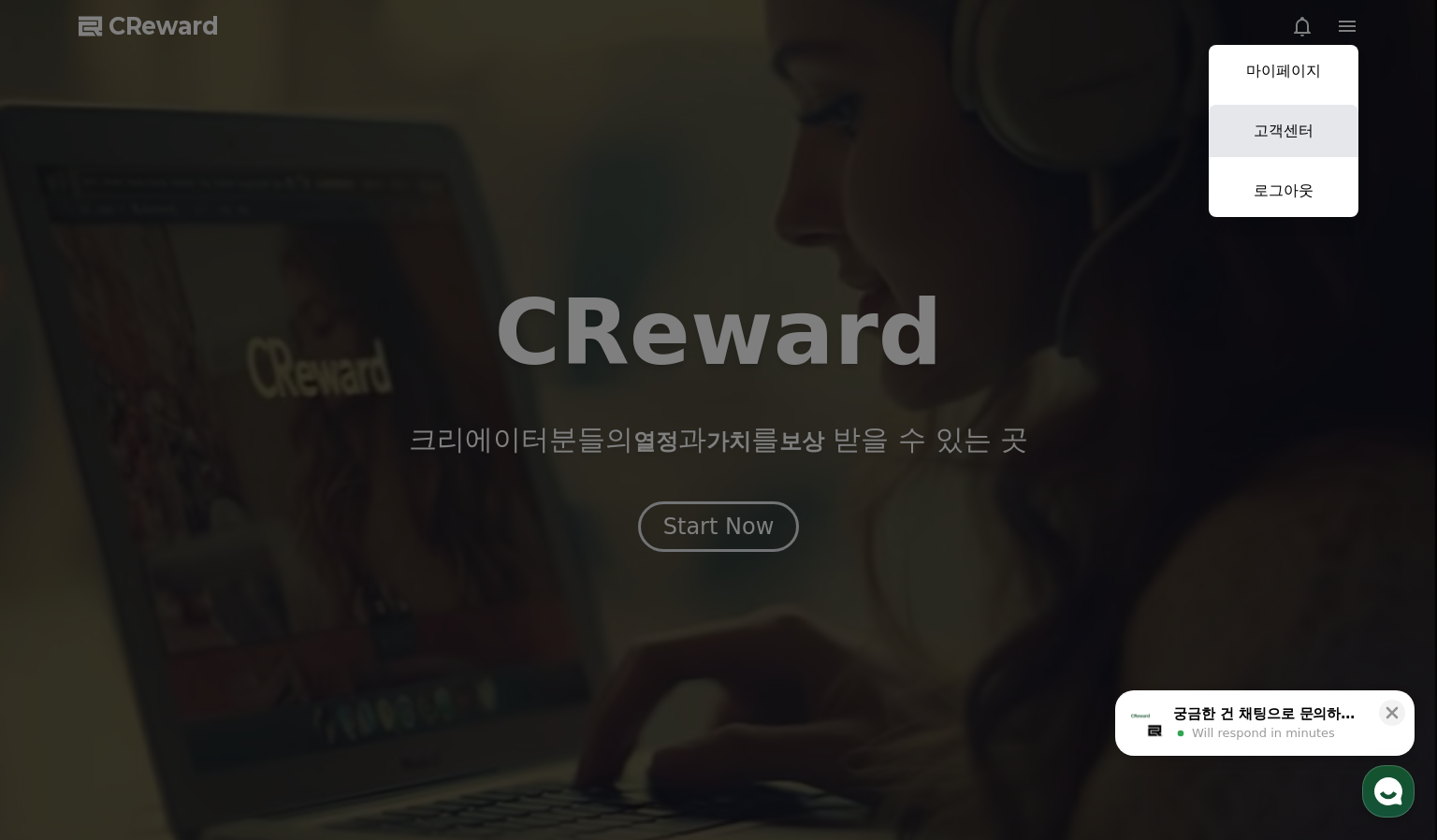
click at [1278, 126] on link "고객센터" at bounding box center [1284, 130] width 149 height 52
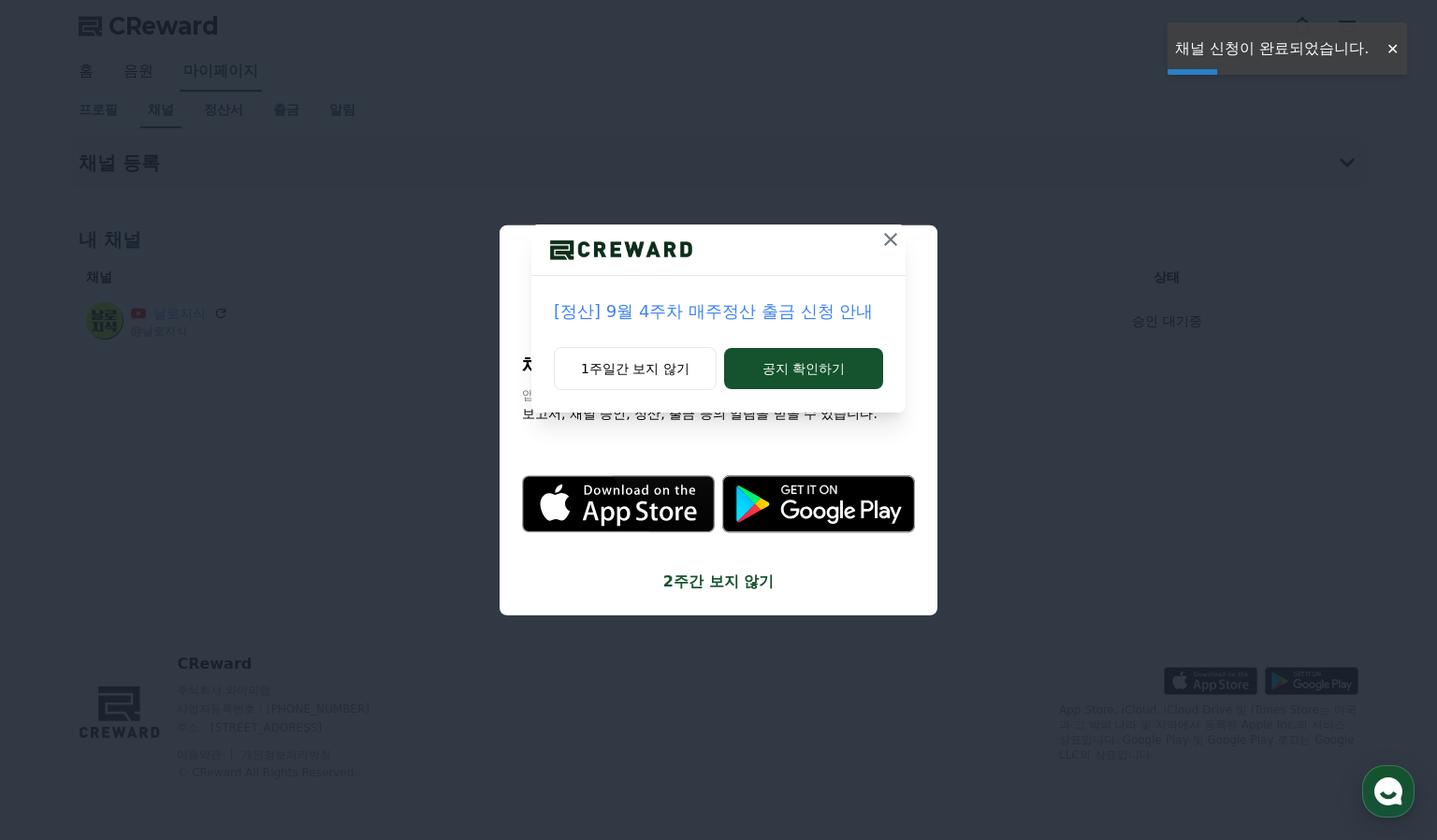
click at [891, 240] on icon at bounding box center [891, 240] width 13 height 13
click at [891, 237] on icon at bounding box center [892, 240] width 23 height 23
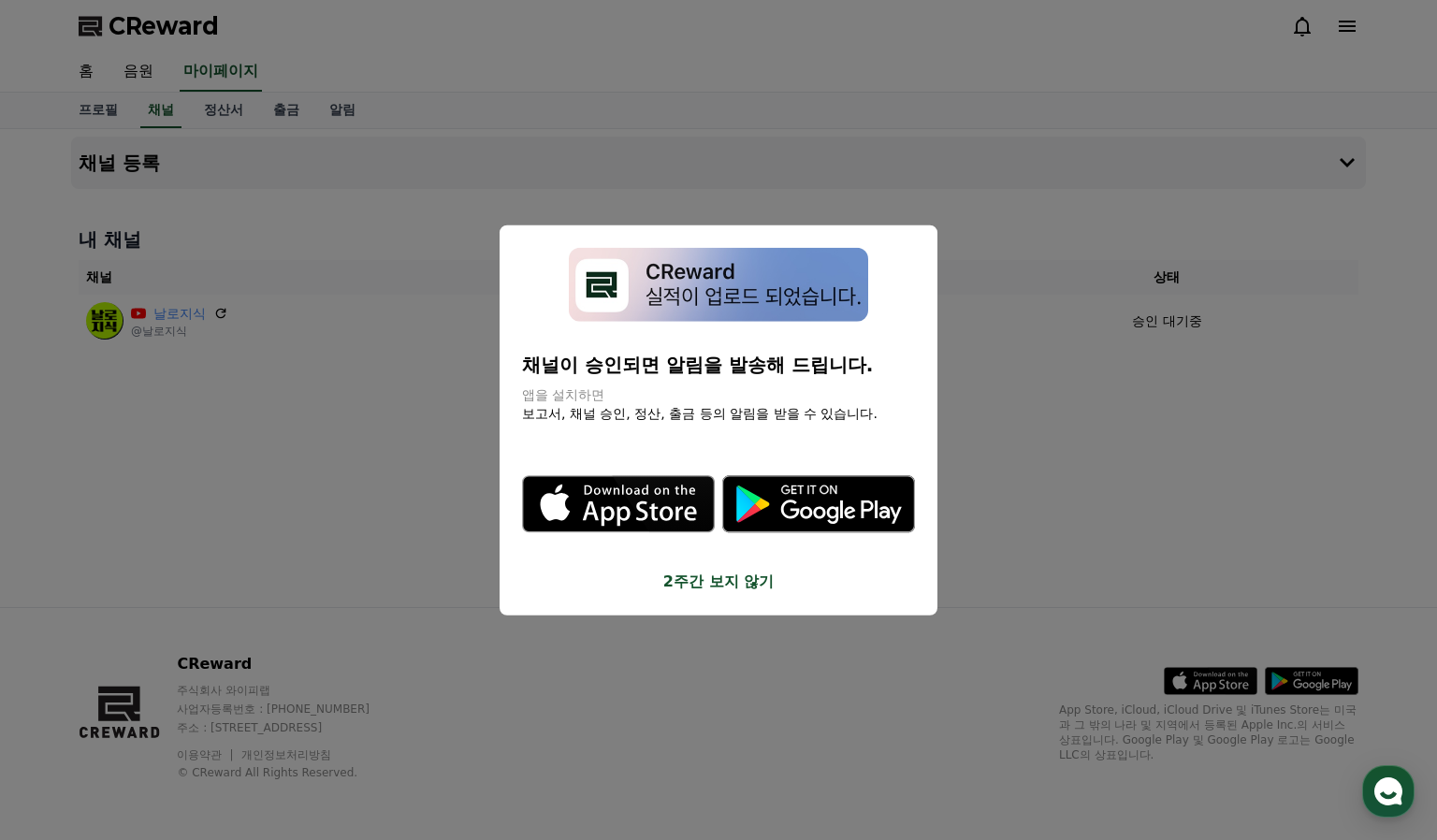
click at [531, 368] on p "채널이 승인되면 알림을 발송해 드립니다." at bounding box center [718, 364] width 393 height 27
drag, startPoint x: 525, startPoint y: 362, endPoint x: 869, endPoint y: 380, distance: 344.5
click at [869, 380] on div "채널이 승인되면 알림을 발송해 드립니다. 앱을 설치하면 보고서, 채널 승인, 정산, 출금 등의 알림을 받을 수 있습니다." at bounding box center [718, 386] width 393 height 71
click at [868, 380] on div "채널이 승인되면 알림을 발송해 드립니다. 앱을 설치하면 보고서, 채널 승인, 정산, 출금 등의 알림을 받을 수 있습니다." at bounding box center [718, 386] width 393 height 71
click at [689, 589] on button "2주간 보지 않기" at bounding box center [718, 581] width 393 height 23
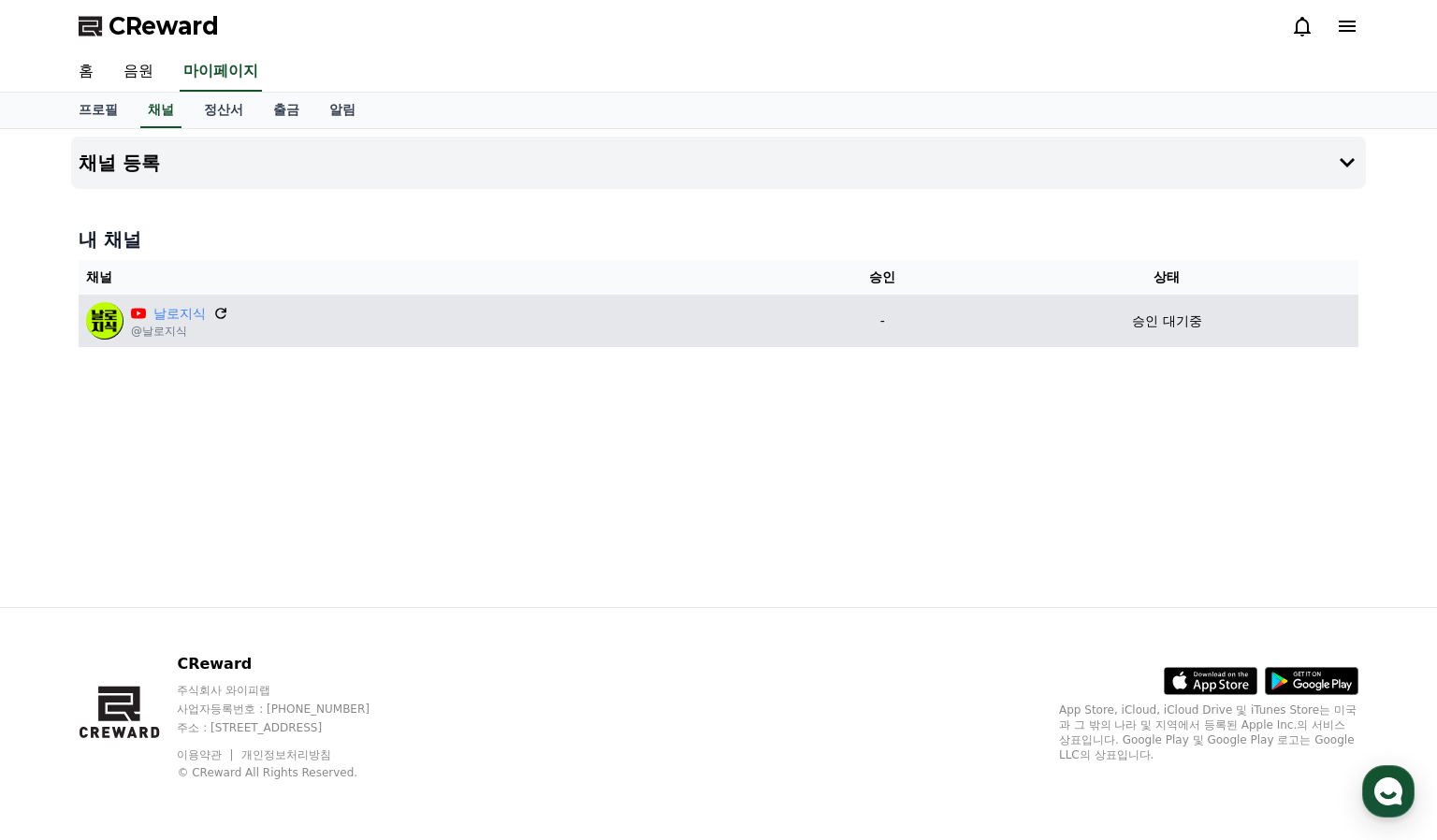
click at [215, 310] on icon at bounding box center [221, 314] width 17 height 17
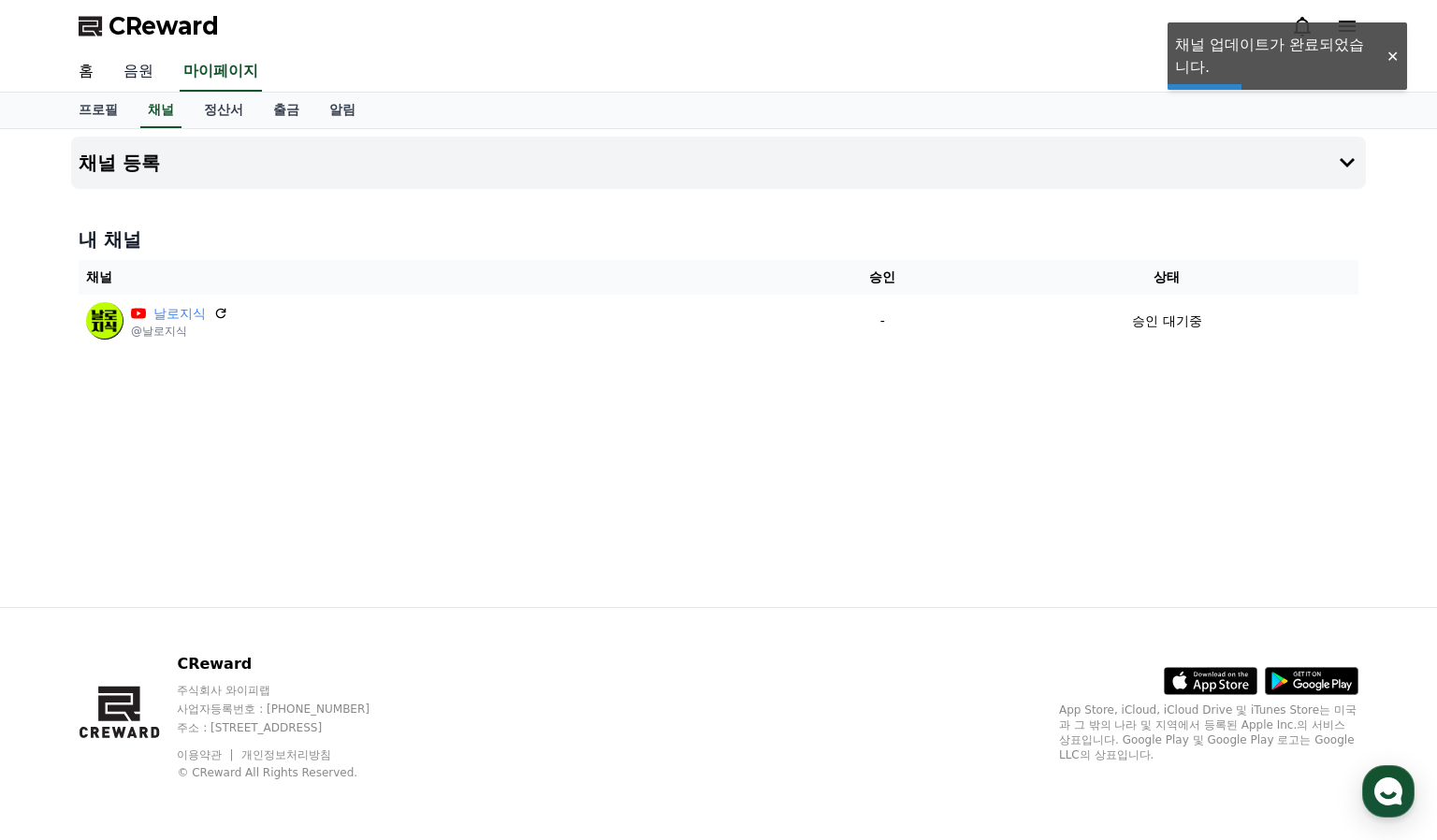
click at [119, 80] on link "음원" at bounding box center [138, 71] width 60 height 39
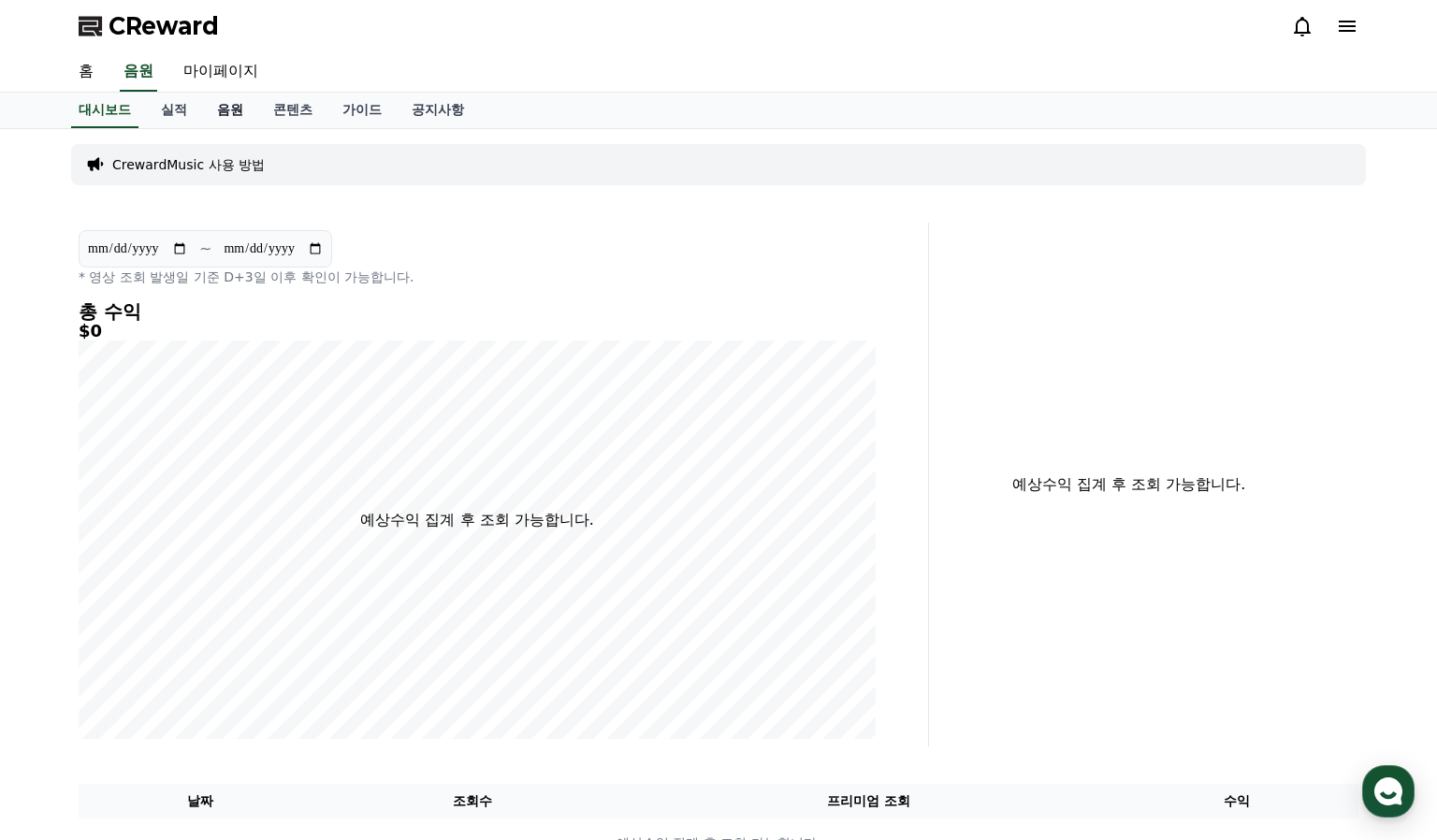
click at [212, 110] on link "음원" at bounding box center [229, 109] width 56 height 35
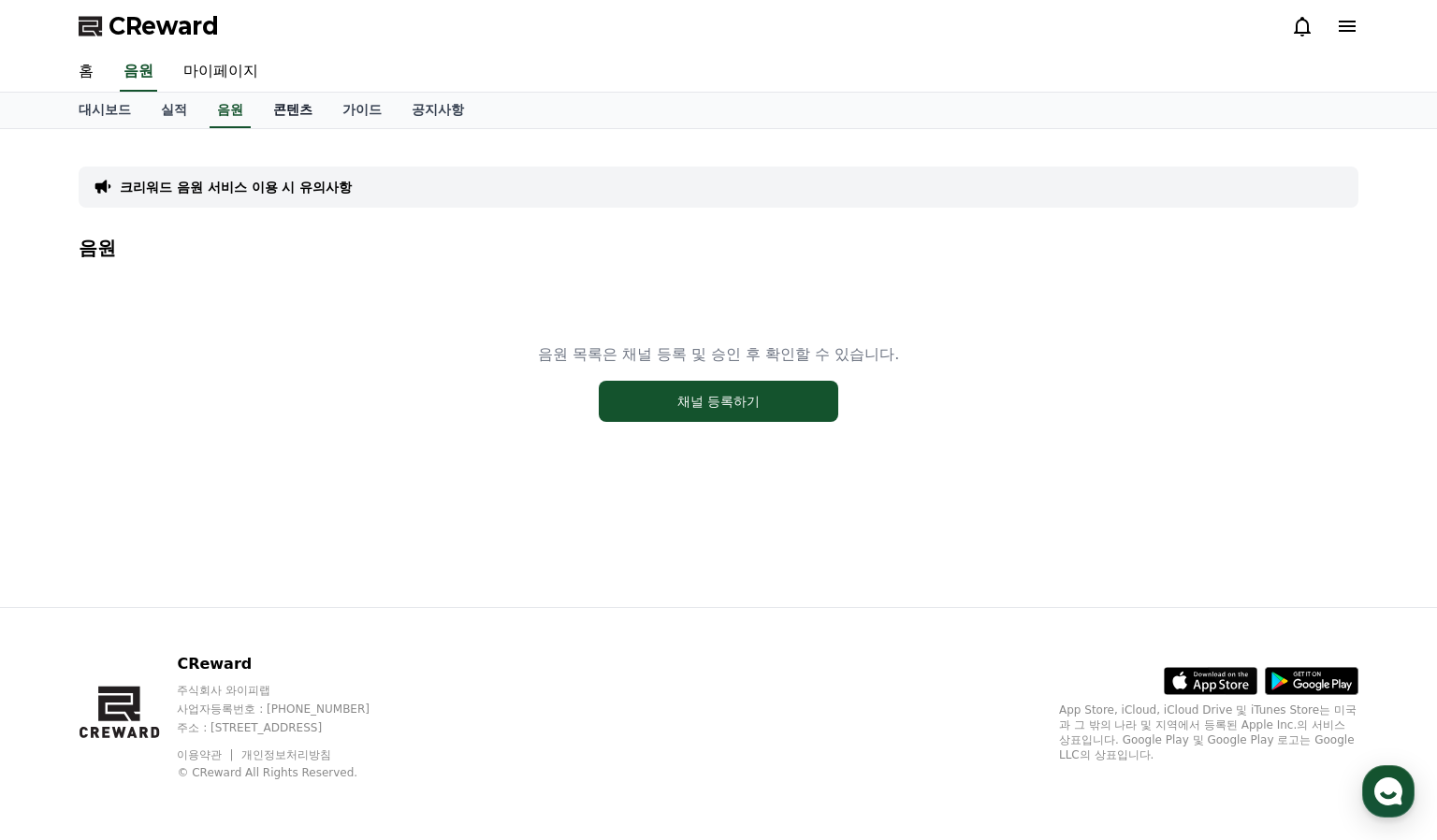
click at [264, 112] on link "콘텐츠" at bounding box center [292, 109] width 69 height 35
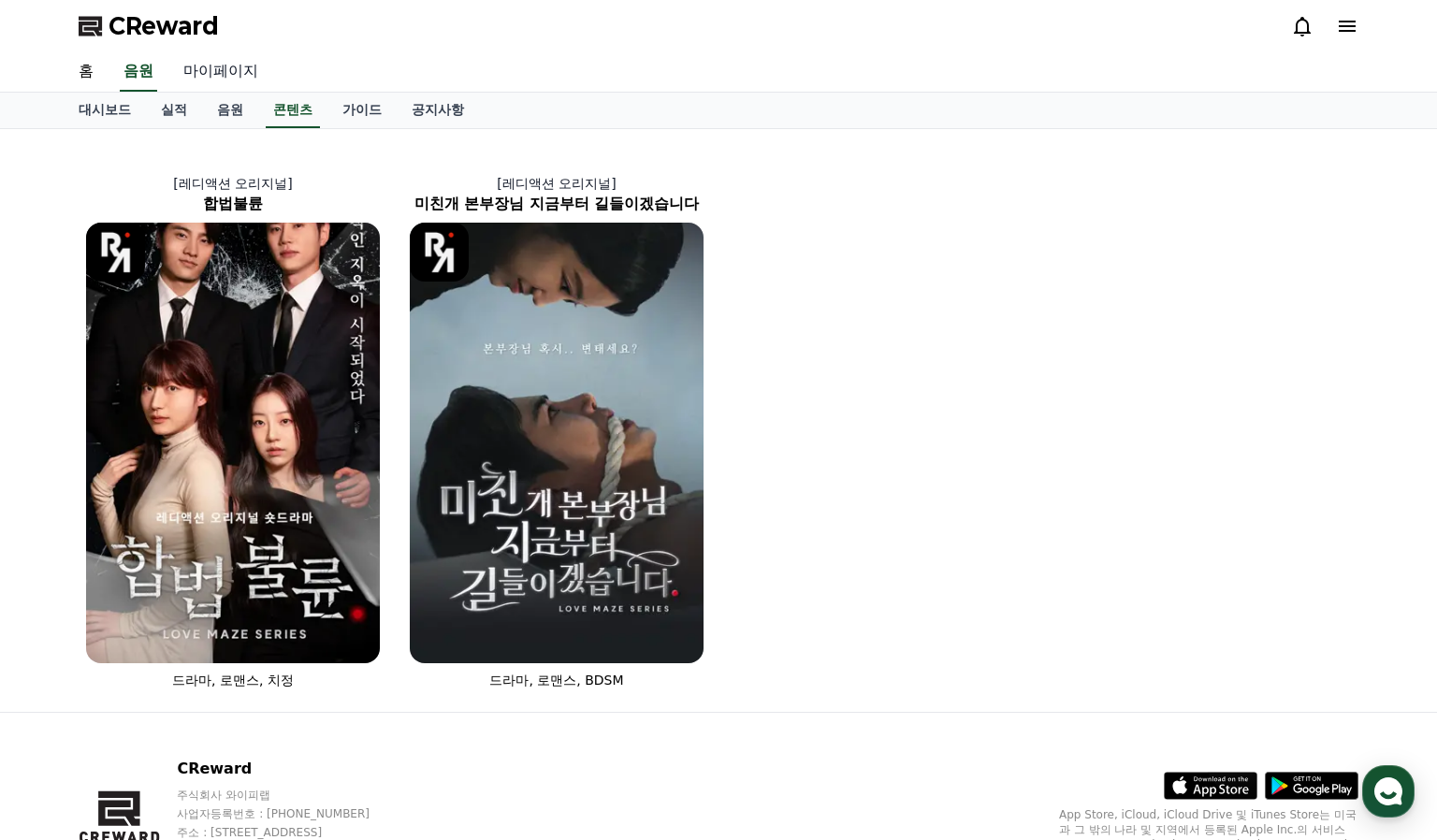
click at [210, 74] on link "마이페이지" at bounding box center [221, 71] width 105 height 39
select select "**********"
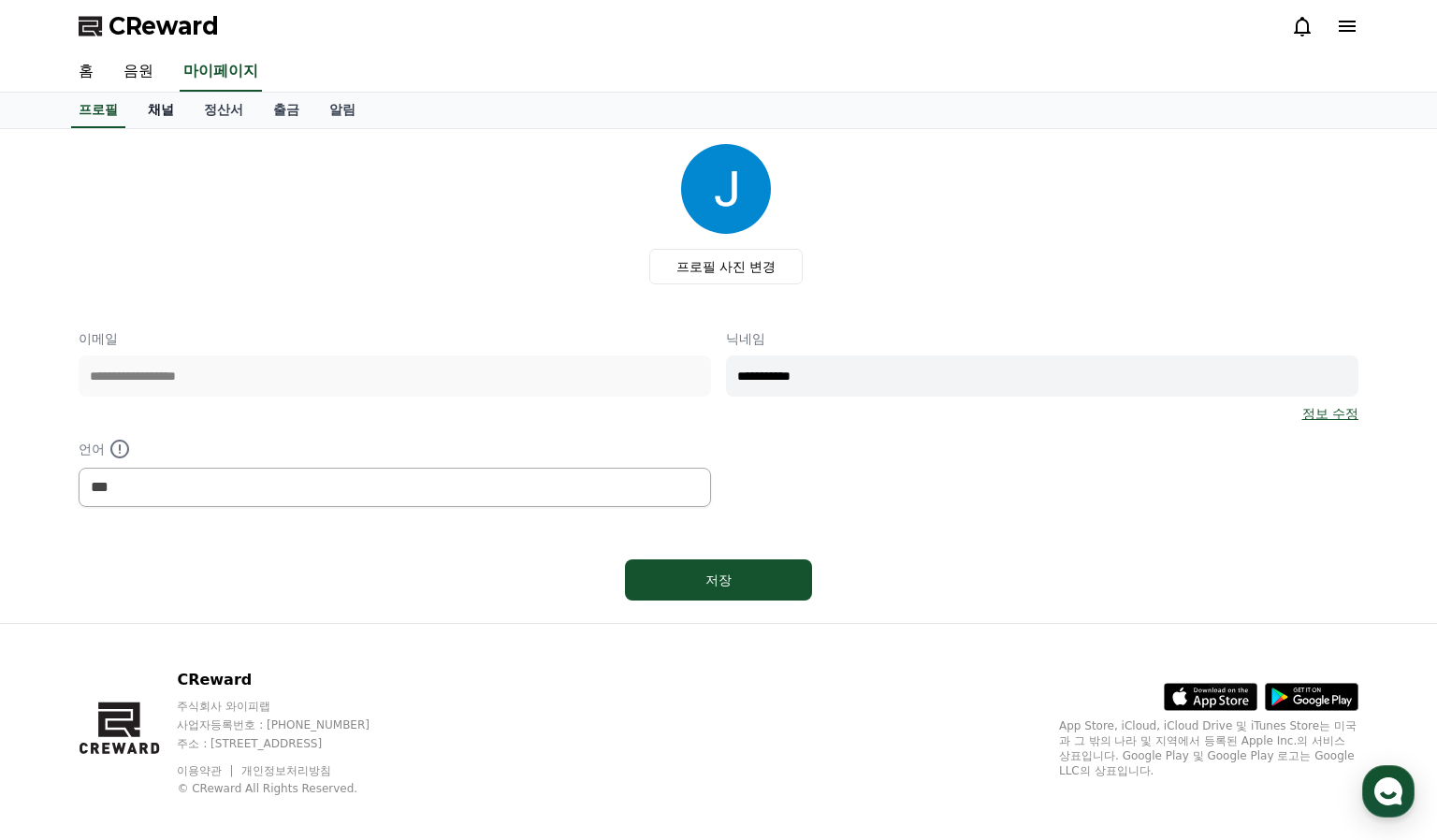
click at [154, 114] on link "채널" at bounding box center [161, 109] width 56 height 35
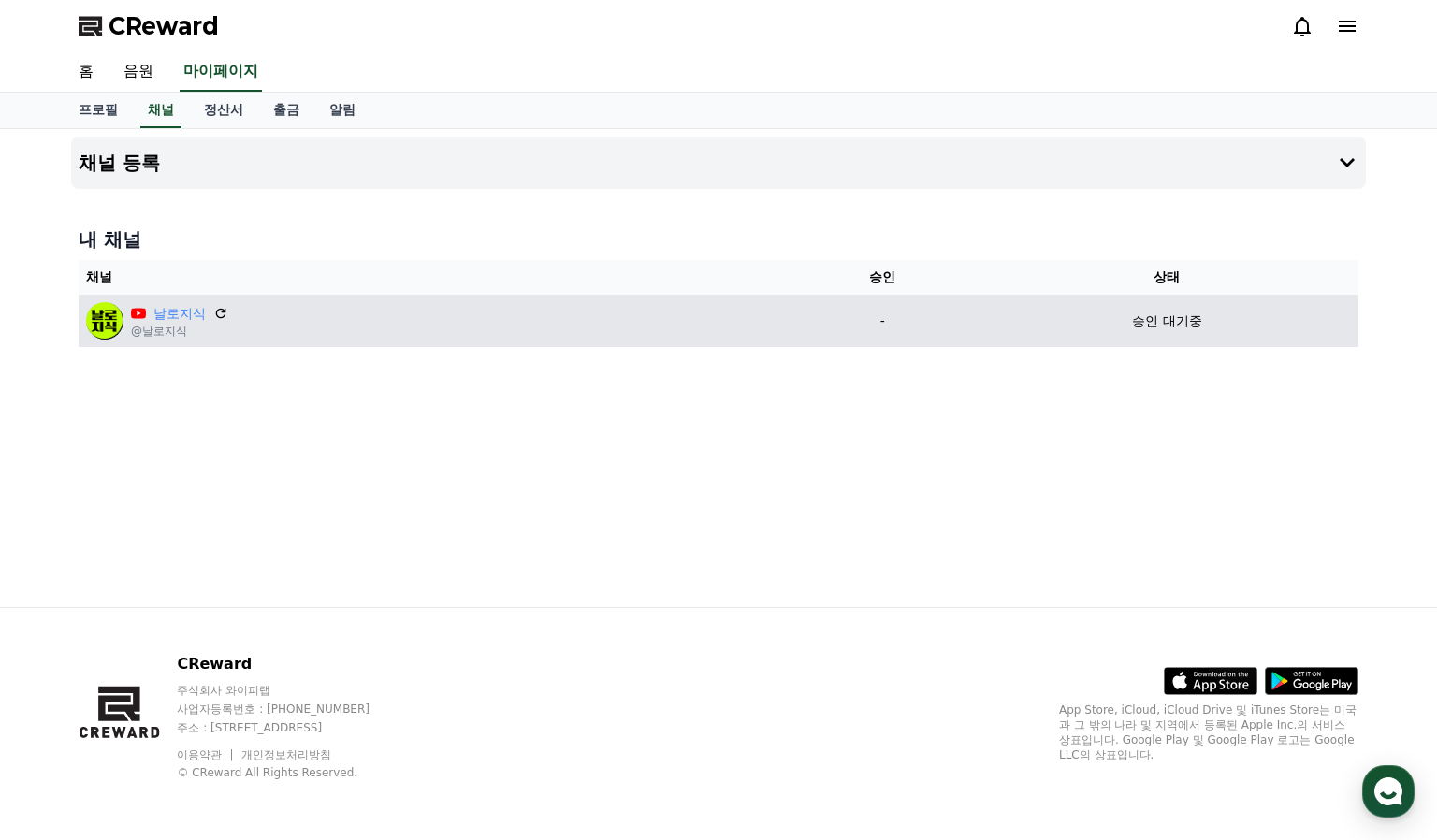
click at [527, 334] on div "날로지식 @날로지식" at bounding box center [434, 321] width 697 height 37
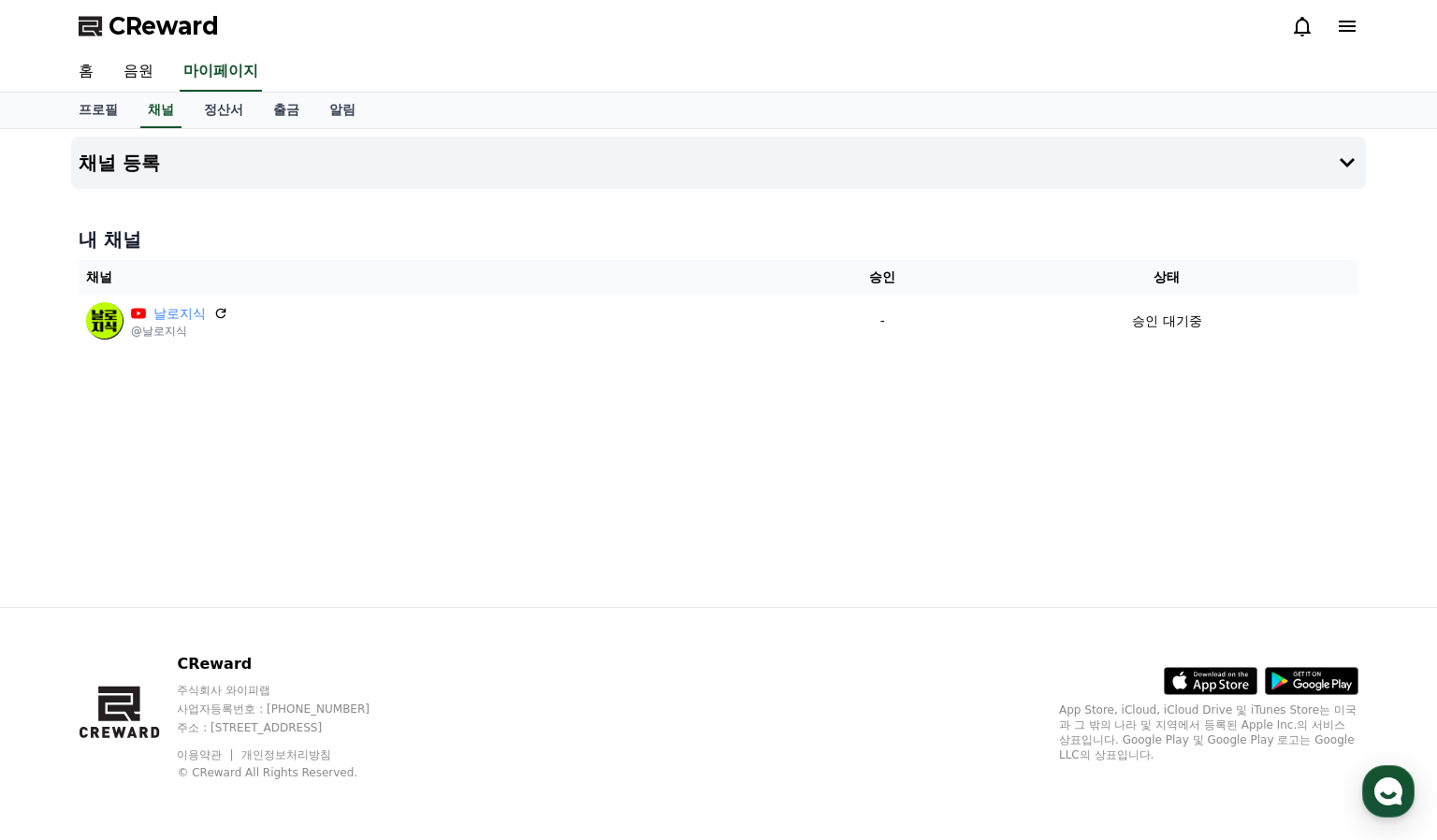
click at [948, 84] on div "홈 음원 마이페이지" at bounding box center [718, 71] width 1310 height 39
click at [960, 56] on div "홈 음원 마이페이지" at bounding box center [718, 71] width 1310 height 39
click at [859, 431] on div "채널 등록 내 채널 채널 승인 상태 날로지식 @날로지식 - 승인 대기중" at bounding box center [718, 368] width 1310 height 479
